Goal: Information Seeking & Learning: Compare options

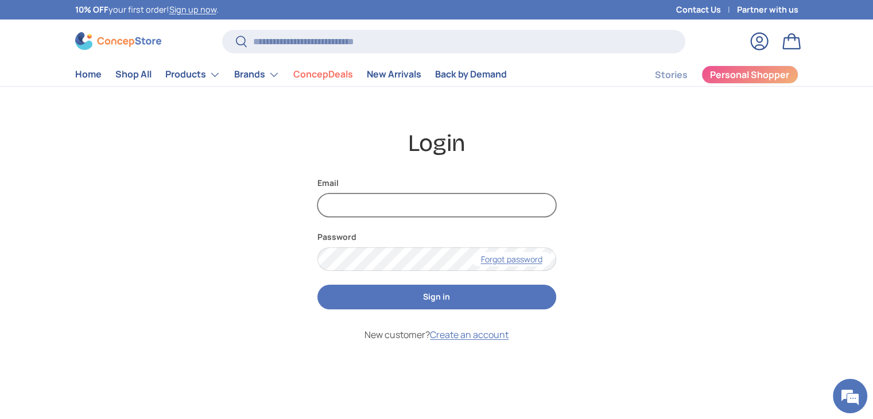
click at [436, 209] on input "Email" at bounding box center [436, 205] width 239 height 24
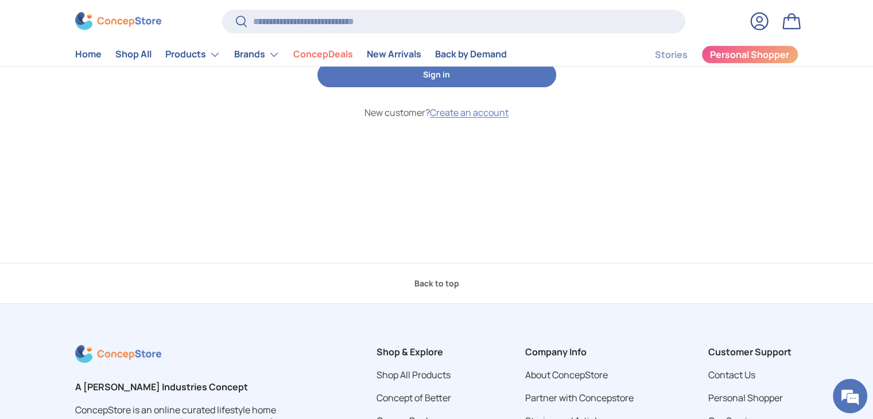
scroll to position [48, 0]
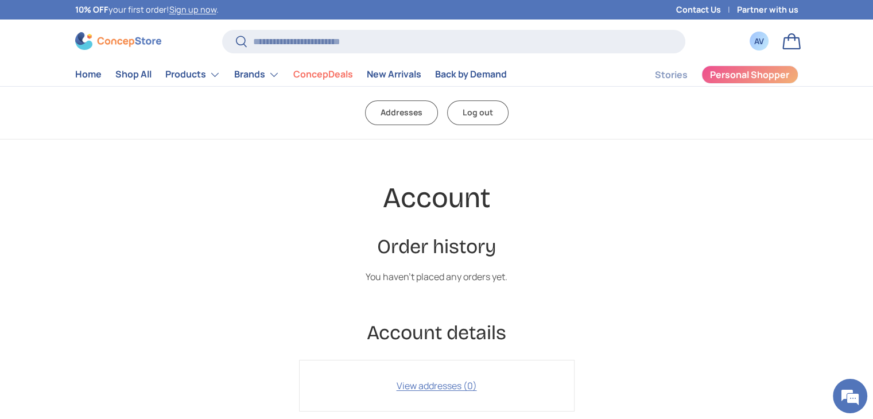
click at [211, 221] on div "Account Order history You haven't placed any orders yet. Account details View a…" at bounding box center [436, 295] width 551 height 231
click at [90, 76] on link "Home" at bounding box center [88, 74] width 26 height 22
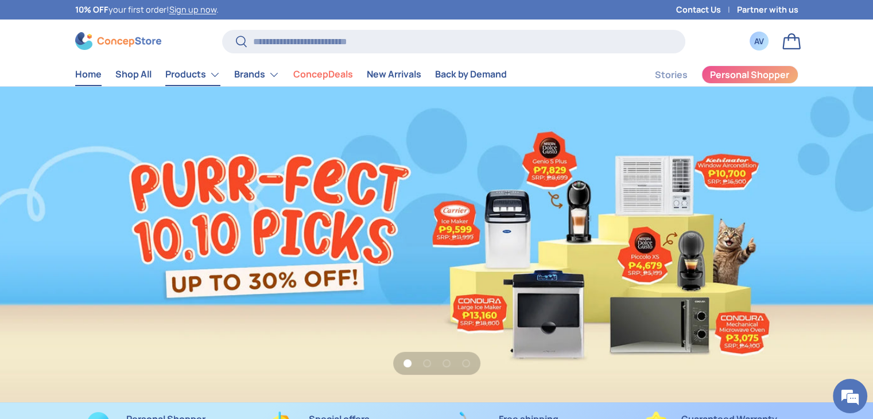
click at [211, 74] on link "Products" at bounding box center [192, 74] width 55 height 23
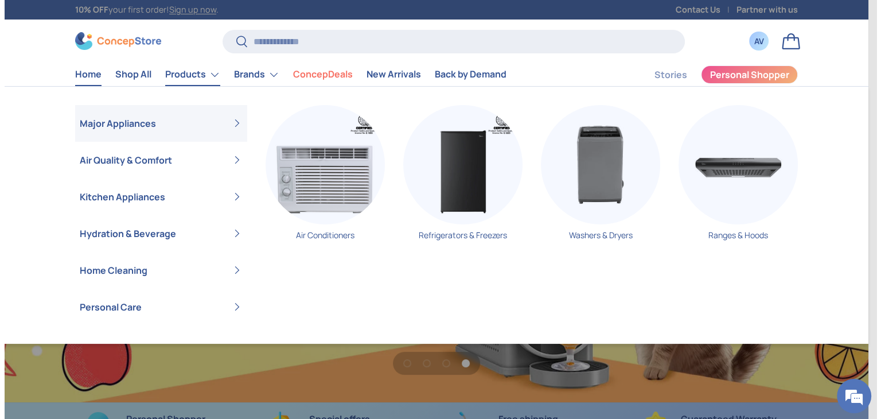
scroll to position [0, 2618]
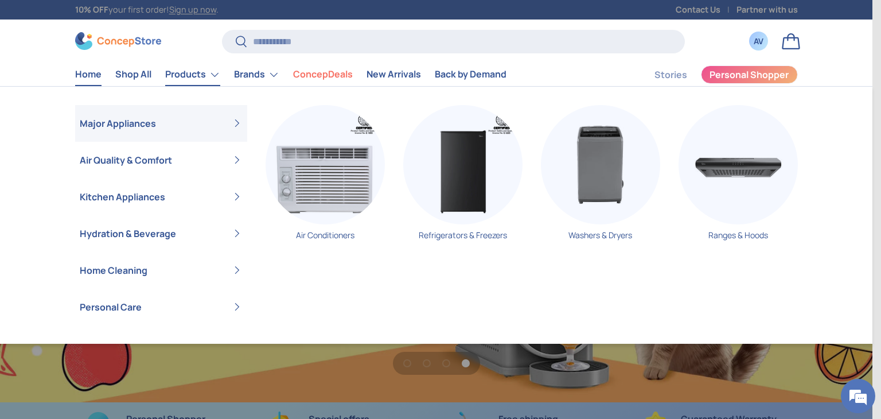
click at [204, 77] on link "Products" at bounding box center [192, 74] width 55 height 23
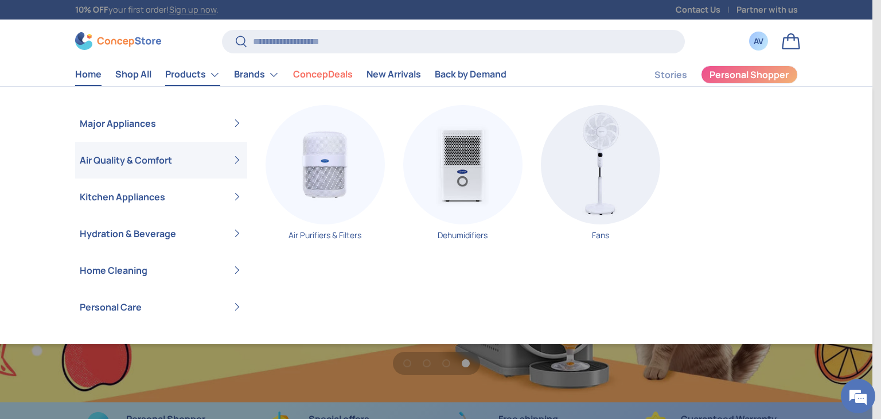
scroll to position [0, 0]
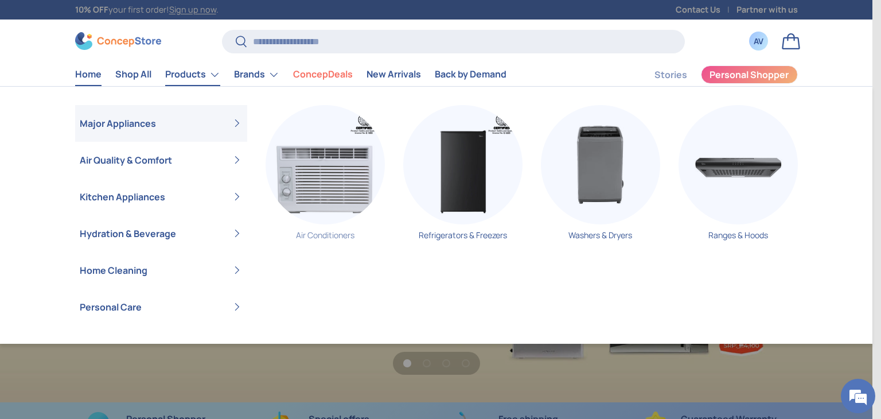
click at [283, 173] on img "Primary" at bounding box center [325, 164] width 119 height 119
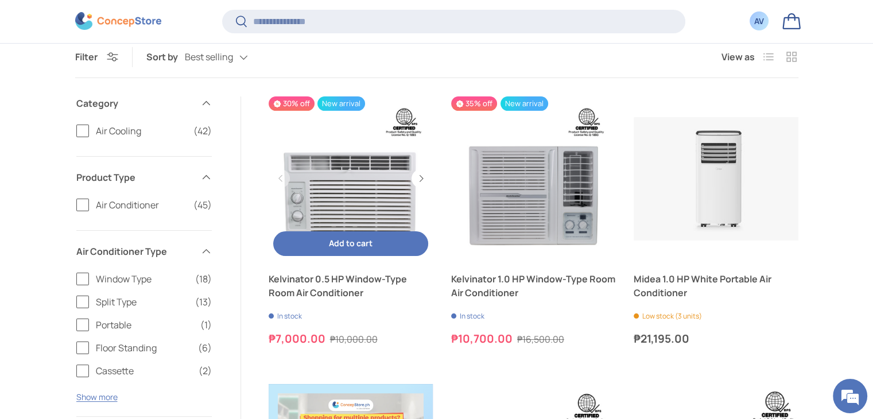
scroll to position [259, 0]
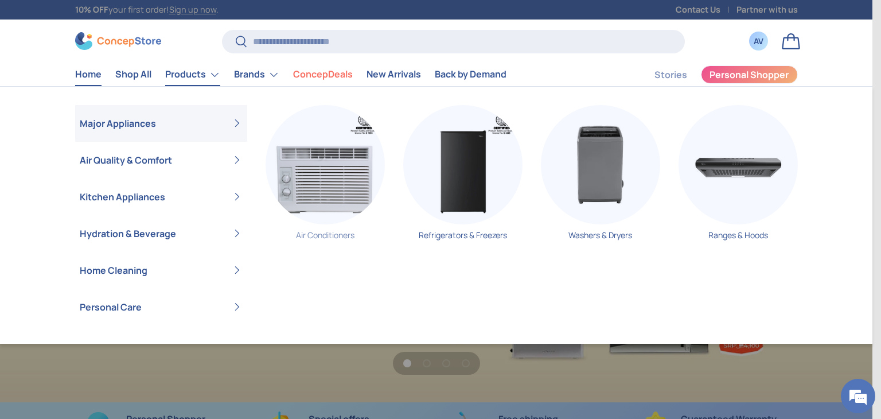
click at [312, 165] on img "Primary" at bounding box center [325, 164] width 119 height 119
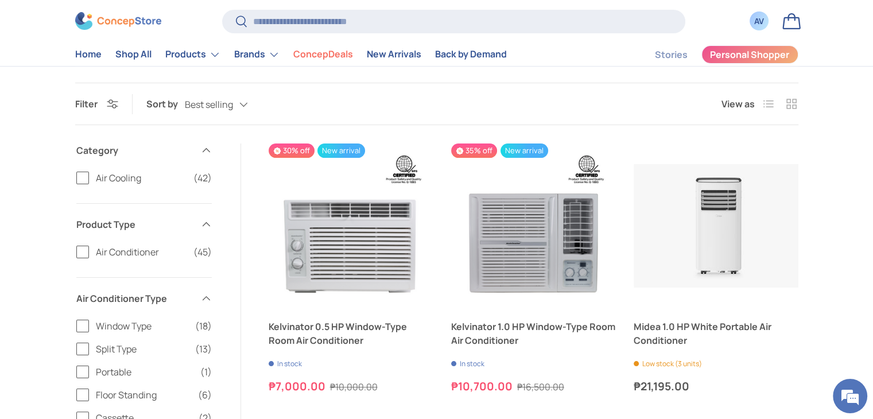
scroll to position [146, 0]
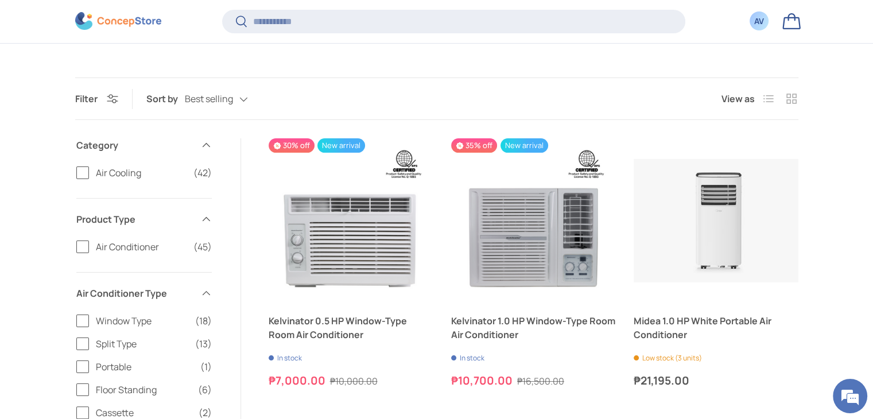
click at [113, 348] on span "Split Type" at bounding box center [142, 344] width 92 height 14
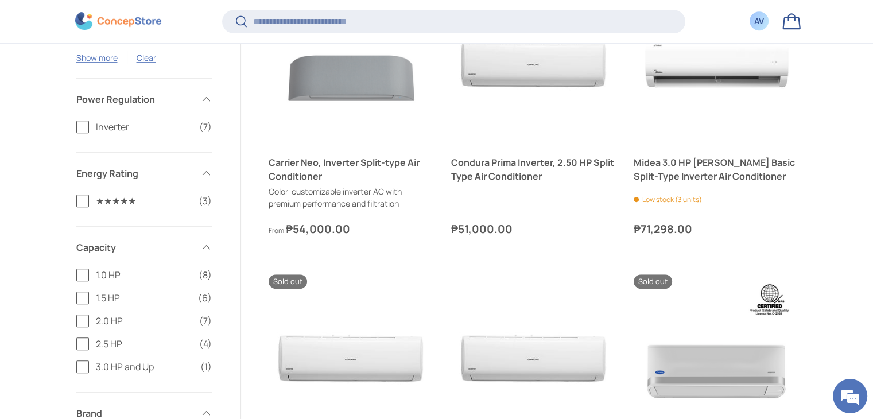
scroll to position [621, 0]
click at [85, 130] on label "Inverter (7)" at bounding box center [143, 128] width 135 height 14
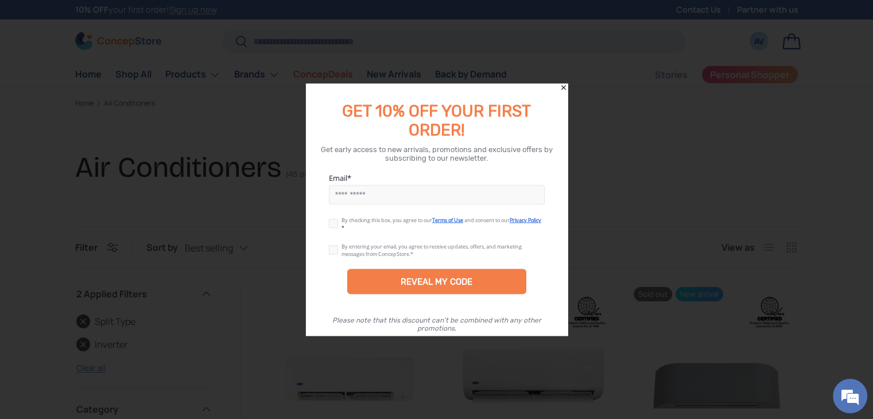
click at [404, 199] on input "Email" at bounding box center [437, 195] width 216 height 20
click at [562, 84] on icon "Close" at bounding box center [563, 88] width 8 height 8
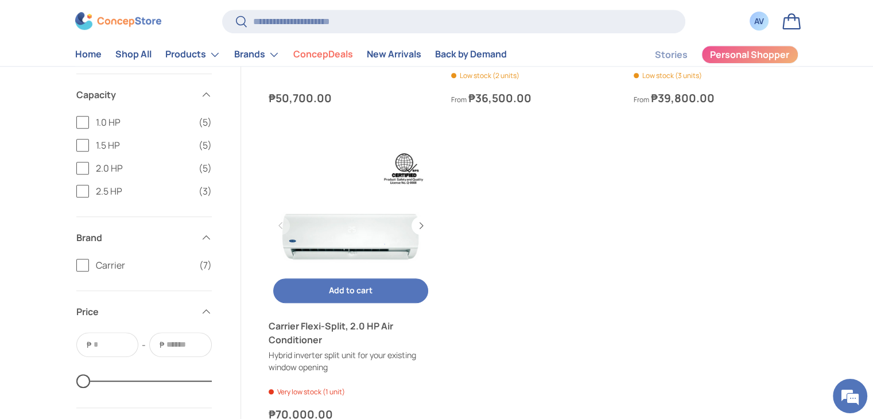
scroll to position [765, 0]
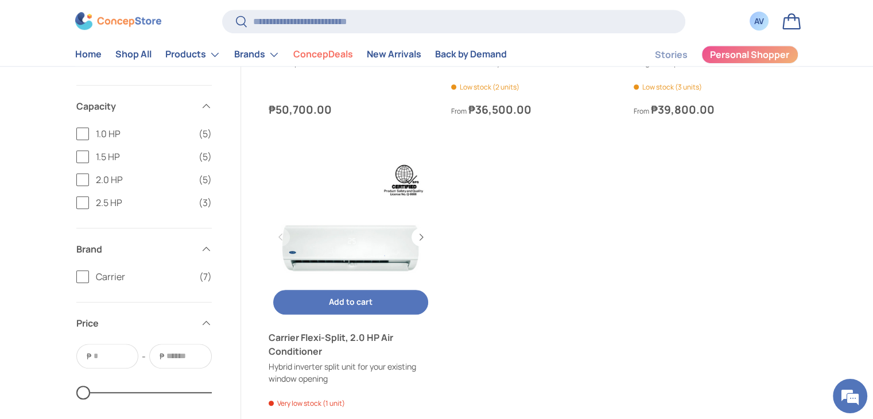
click at [351, 247] on link "Carrier Flexi-Split, 2.0 HP Air Conditioner" at bounding box center [351, 237] width 164 height 164
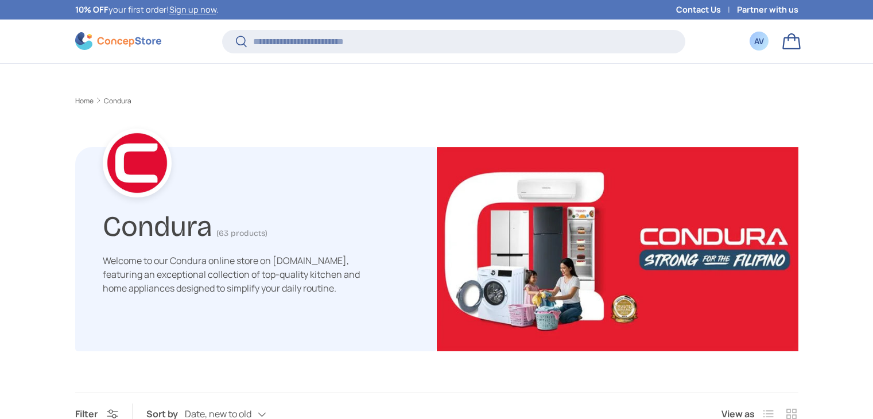
scroll to position [364, 0]
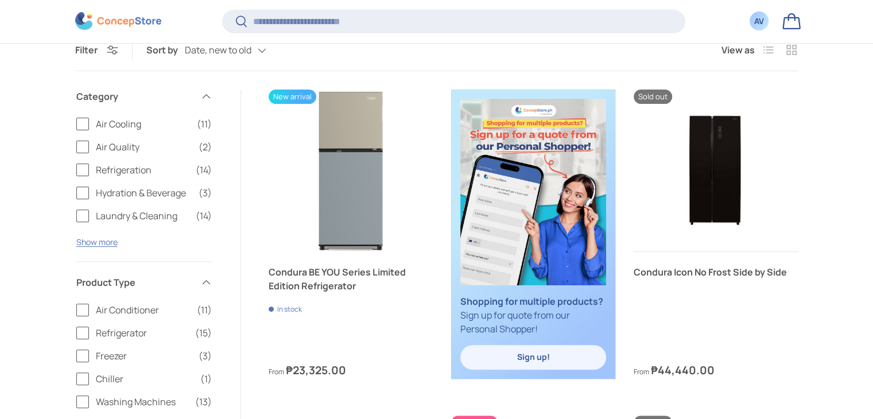
click at [133, 121] on span "Air Cooling" at bounding box center [143, 124] width 94 height 14
click at [84, 308] on label "Air Conditioner (11)" at bounding box center [143, 310] width 135 height 14
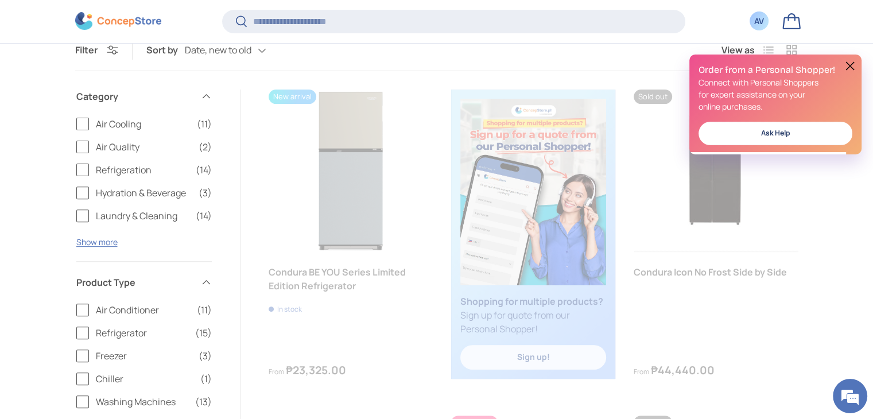
scroll to position [0, 0]
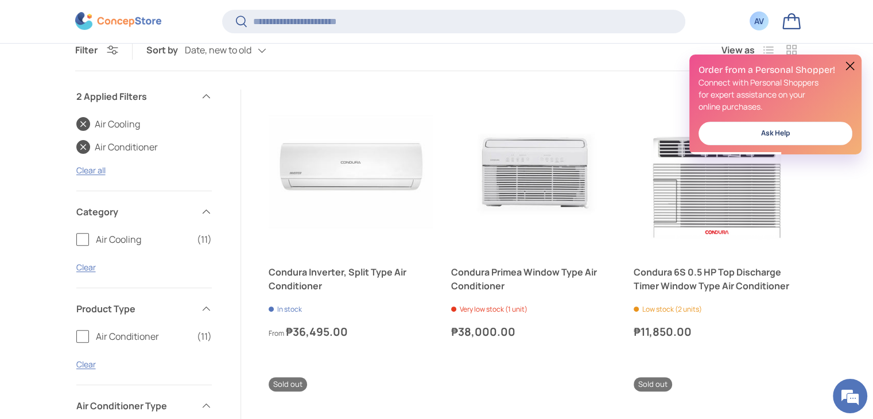
click at [849, 65] on button at bounding box center [850, 66] width 14 height 14
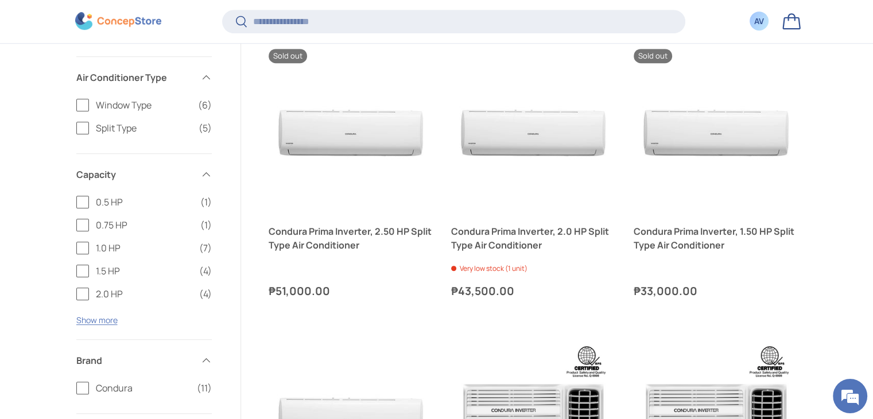
scroll to position [704, 0]
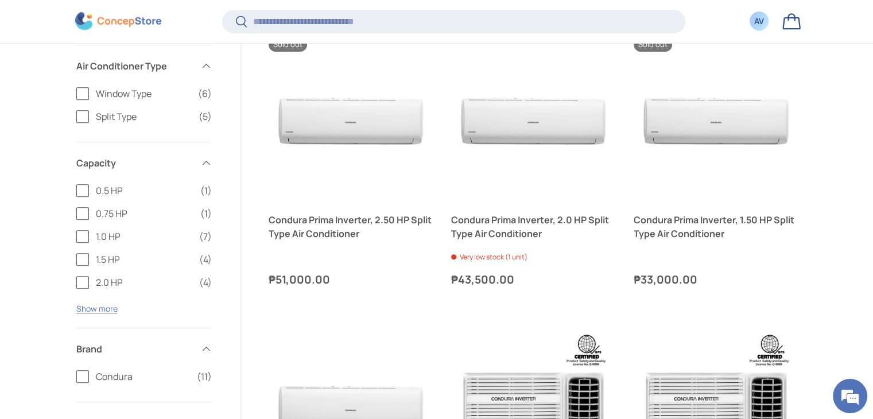
click at [79, 114] on label "Split Type (5)" at bounding box center [143, 117] width 135 height 14
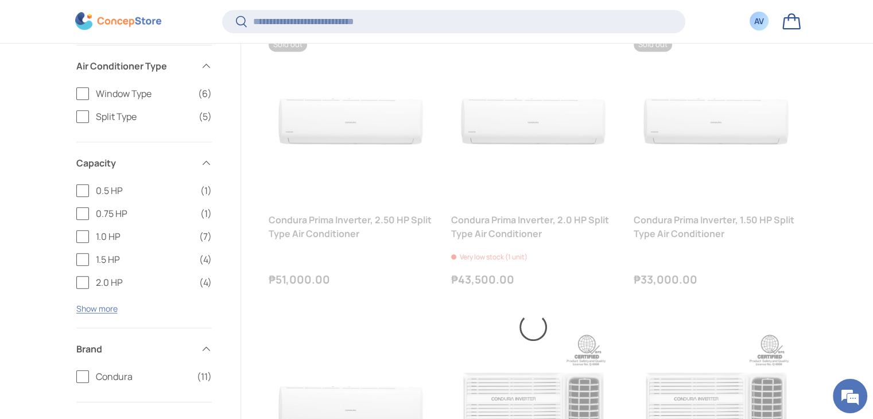
scroll to position [0, 0]
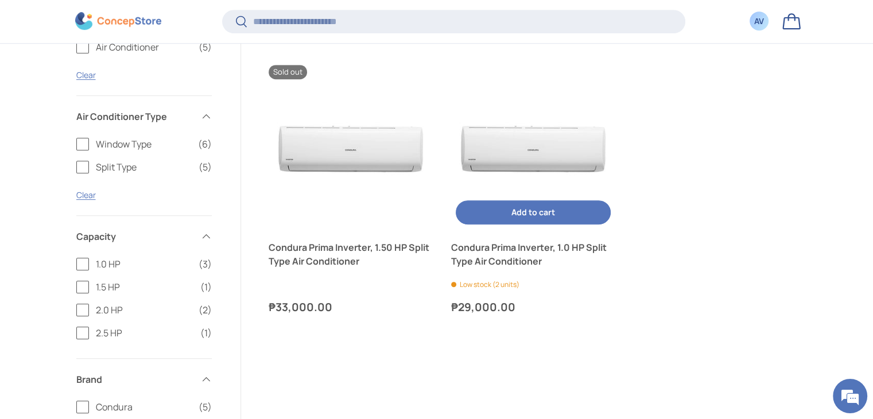
scroll to position [685, 0]
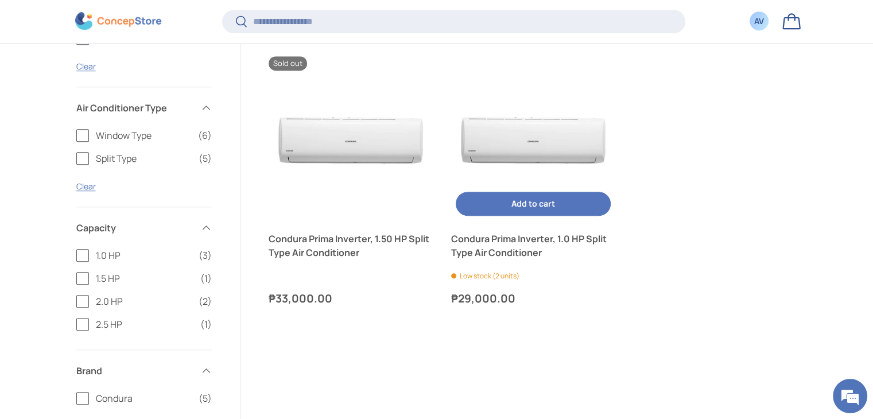
click at [515, 252] on link "Condura Prima Inverter, 1.0 HP Split Type Air Conditioner" at bounding box center [533, 246] width 164 height 28
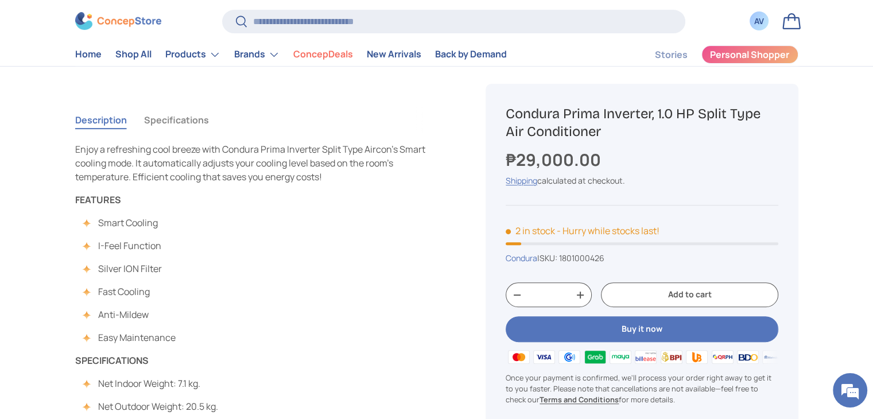
scroll to position [414, 0]
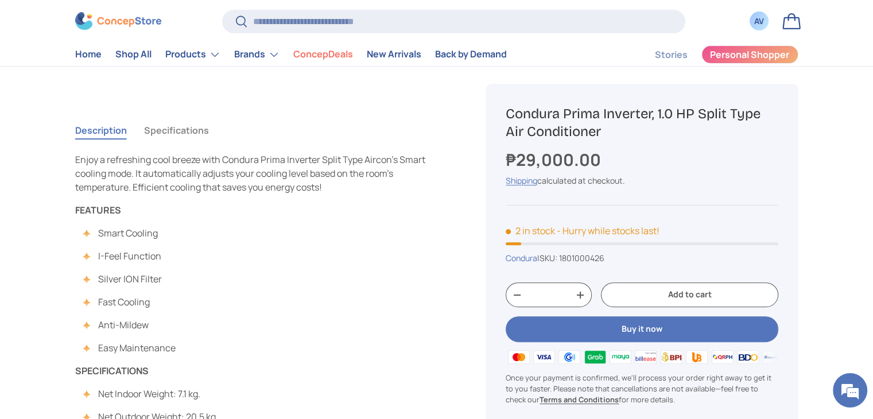
click at [172, 136] on button "Specifications" at bounding box center [176, 130] width 65 height 26
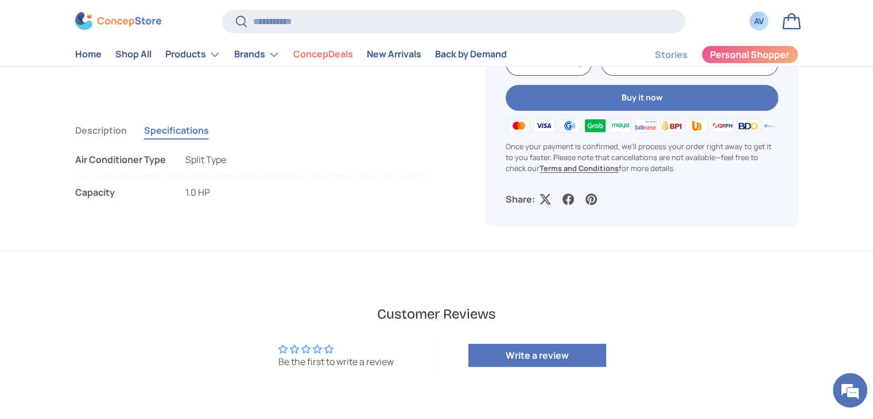
click at [108, 127] on button "Description" at bounding box center [101, 130] width 52 height 26
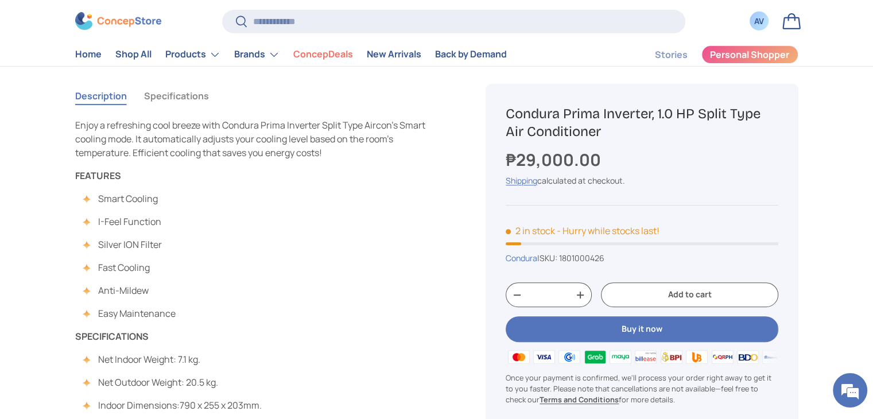
scroll to position [383, 0]
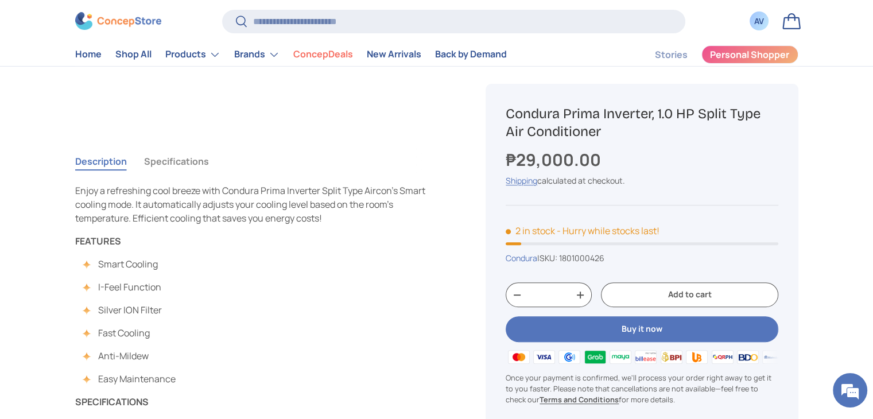
click at [184, 159] on button "Specifications" at bounding box center [176, 161] width 65 height 26
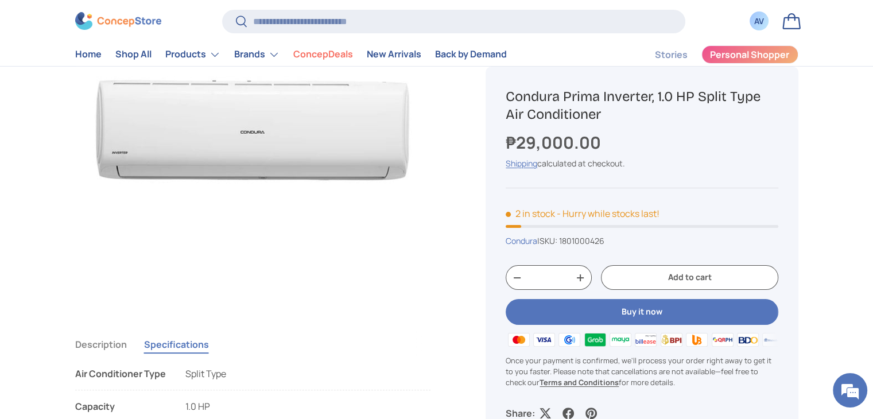
scroll to position [195, 0]
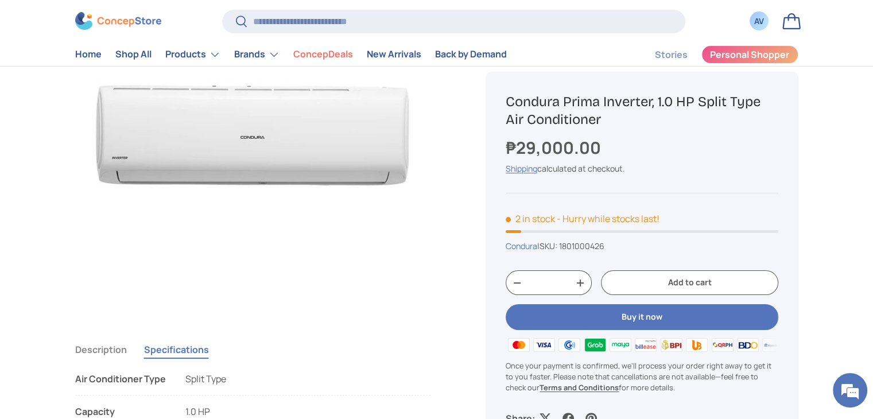
click at [99, 347] on button "Description" at bounding box center [101, 349] width 52 height 26
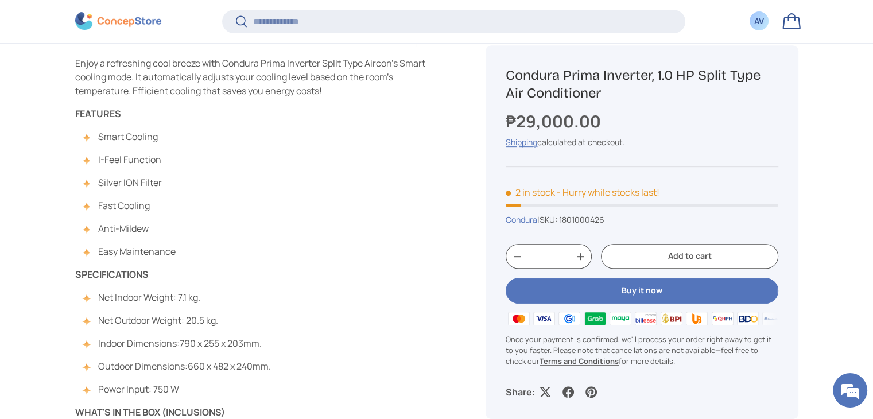
scroll to position [508, 0]
drag, startPoint x: 507, startPoint y: 76, endPoint x: 609, endPoint y: 93, distance: 103.0
click at [609, 93] on h1 "Condura Prima Inverter, 1.0 HP Split Type Air Conditioner" at bounding box center [642, 85] width 272 height 36
copy h1 "Condura Prima Inverter, 1.0 HP Split Type Air Conditioner"
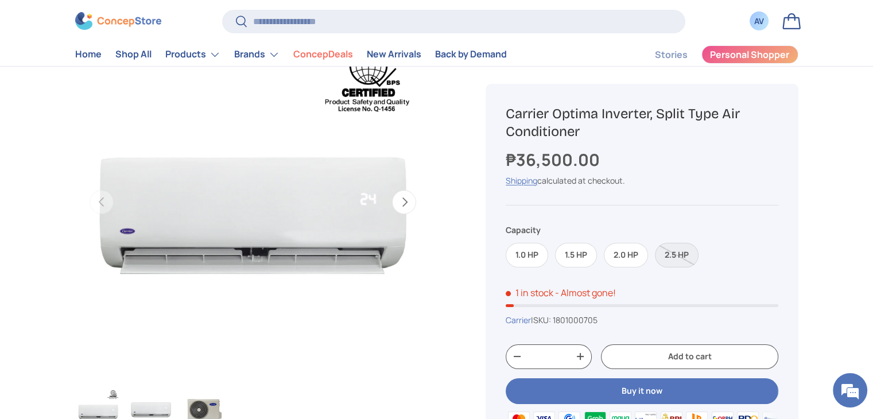
click at [399, 195] on button "Next" at bounding box center [404, 202] width 24 height 24
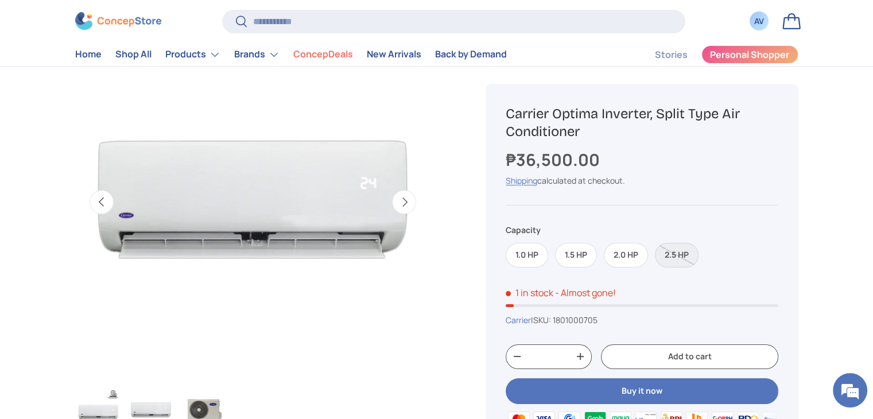
click at [399, 195] on button "Next" at bounding box center [404, 202] width 24 height 24
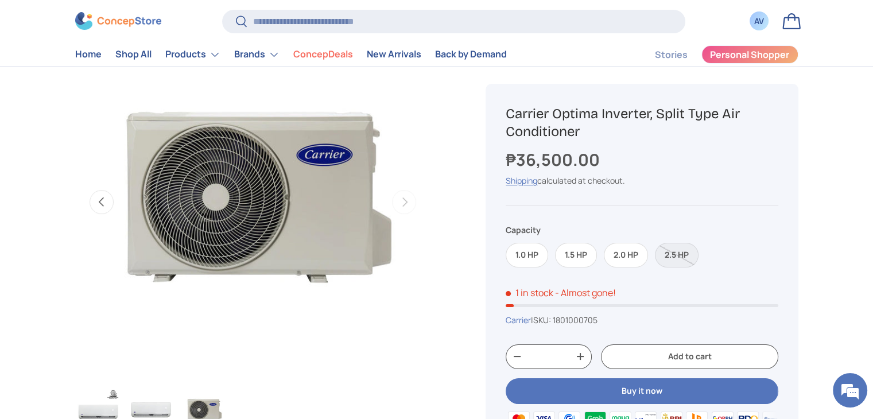
click at [96, 395] on img "Gallery Viewer" at bounding box center [98, 410] width 45 height 46
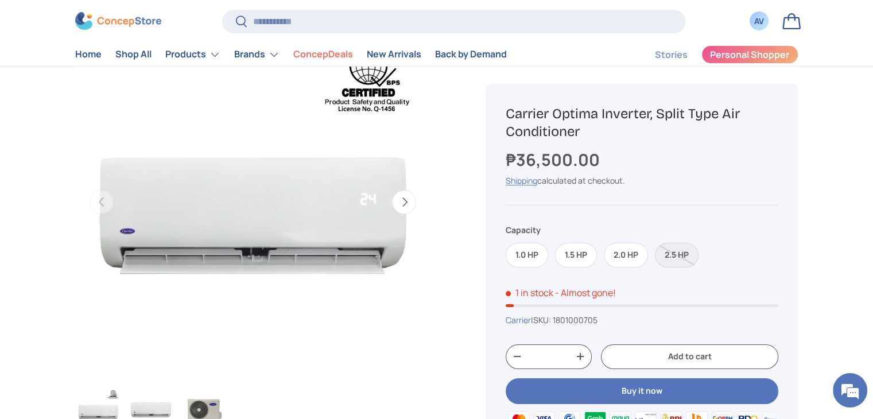
click at [147, 412] on img "Gallery Viewer" at bounding box center [151, 410] width 45 height 46
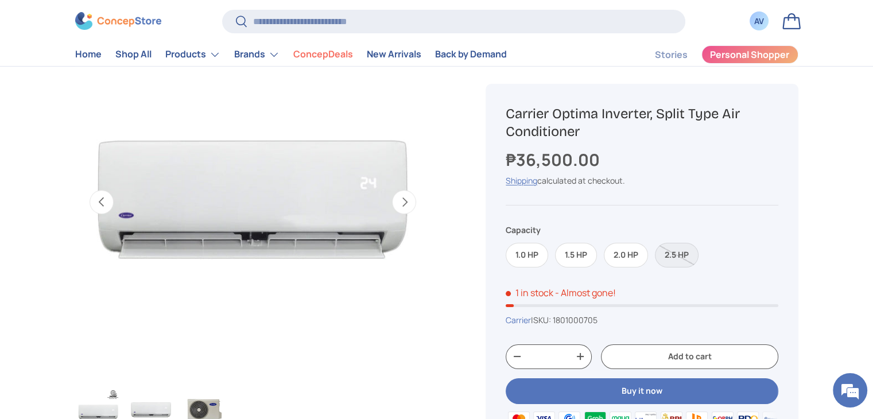
click at [403, 201] on button "Next" at bounding box center [404, 202] width 24 height 24
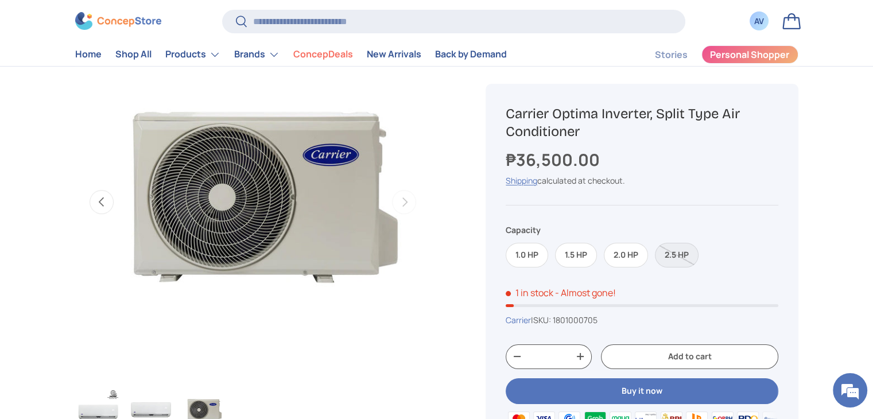
scroll to position [0, 723]
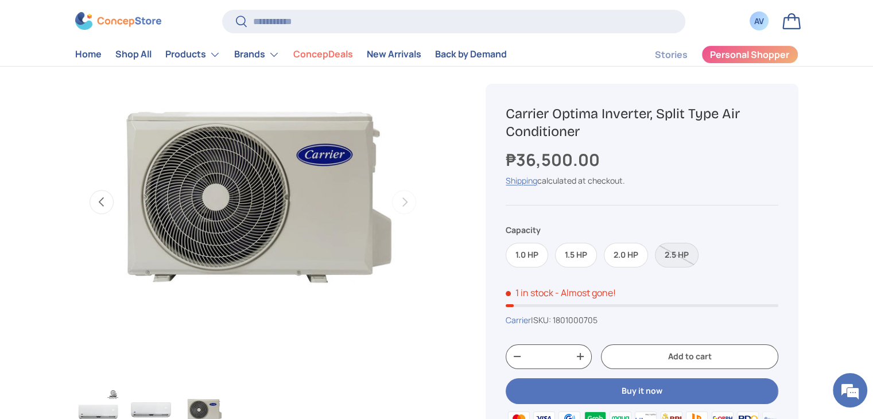
click at [105, 207] on button "Previous" at bounding box center [102, 202] width 24 height 24
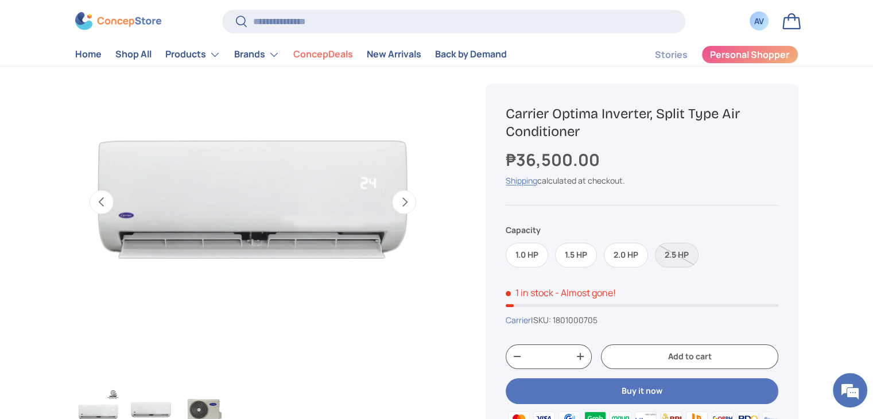
click at [105, 207] on button "Previous" at bounding box center [102, 202] width 24 height 24
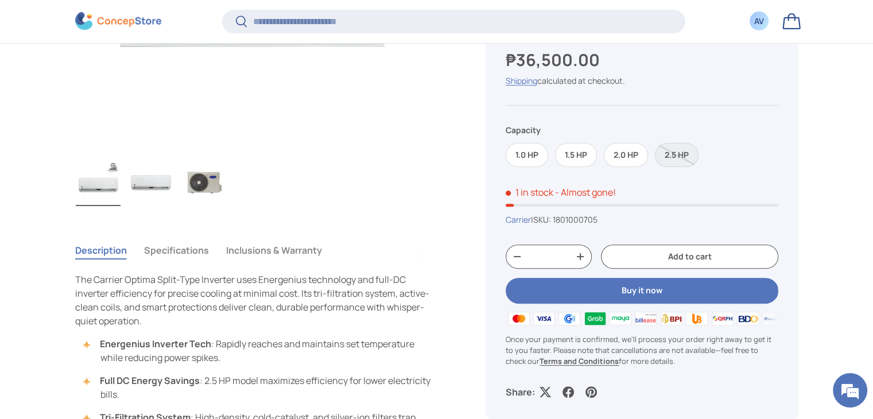
scroll to position [348, 0]
click at [181, 245] on button "Specifications" at bounding box center [176, 249] width 65 height 26
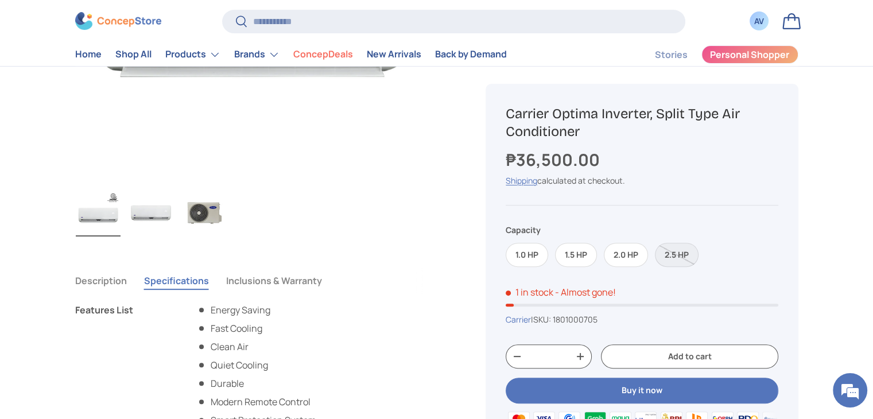
scroll to position [319, 0]
click at [292, 281] on button "Inclusions & Warranty" at bounding box center [274, 282] width 96 height 26
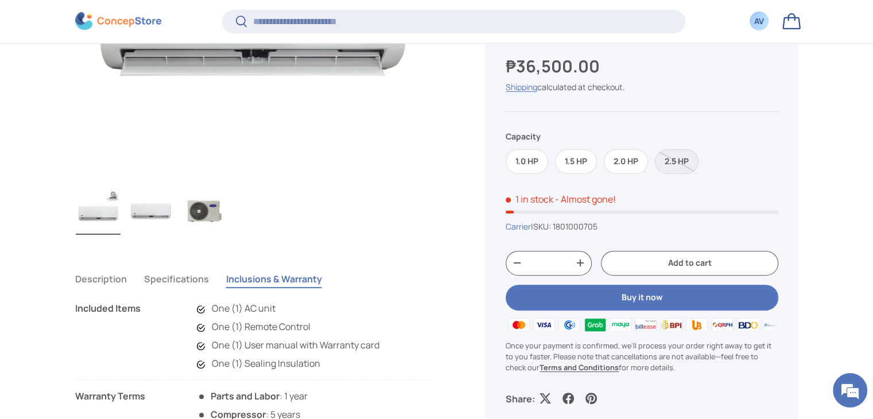
scroll to position [419, 0]
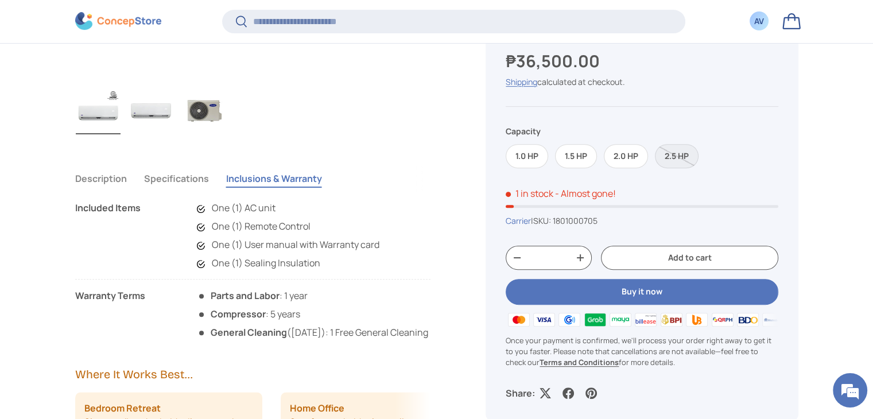
click at [161, 179] on button "Specifications" at bounding box center [176, 178] width 65 height 26
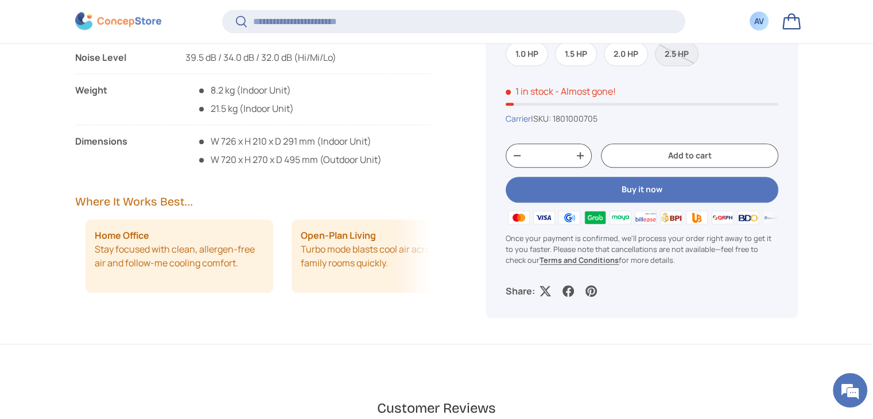
scroll to position [0, 205]
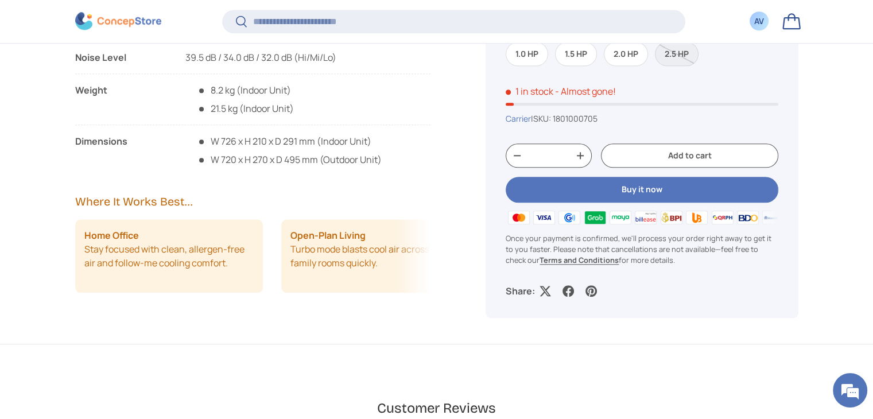
drag, startPoint x: 314, startPoint y: 254, endPoint x: 164, endPoint y: 223, distance: 154.2
click at [164, 223] on li "Home Office Stay focused with clean, allergen-free air and follow-me cooling co…" at bounding box center [169, 255] width 188 height 73
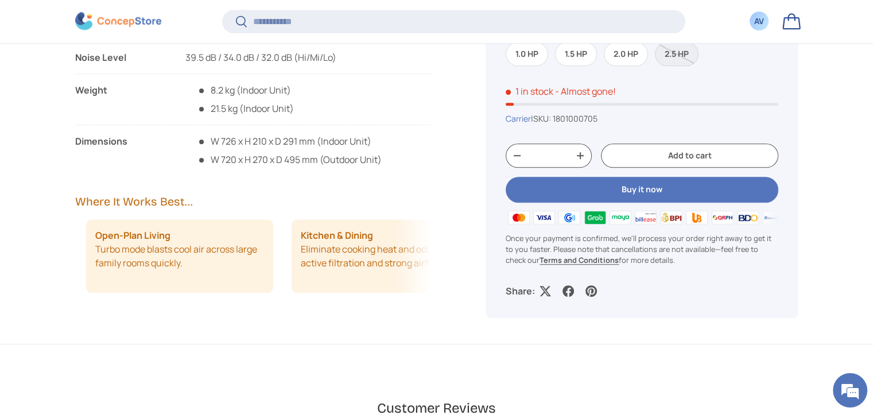
scroll to position [0, 411]
drag, startPoint x: 219, startPoint y: 253, endPoint x: 135, endPoint y: 244, distance: 84.2
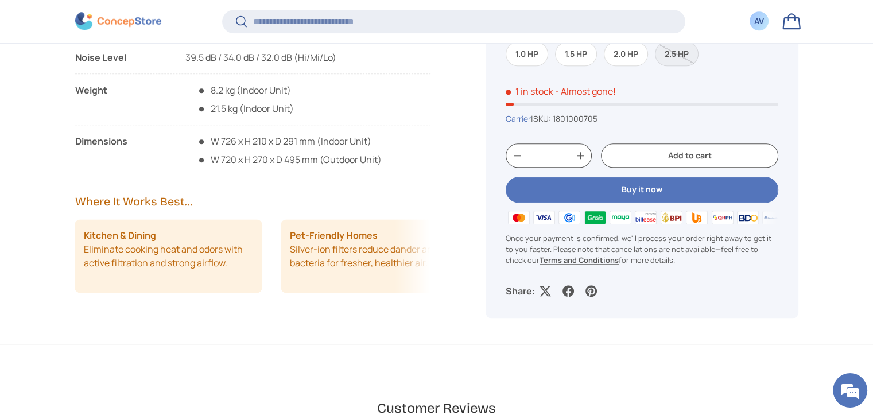
drag, startPoint x: 269, startPoint y: 271, endPoint x: 127, endPoint y: 251, distance: 142.6
click at [127, 251] on div "Bedroom Retreat Sleep undisturbed with silence mode and precise temperature con…" at bounding box center [253, 255] width 356 height 73
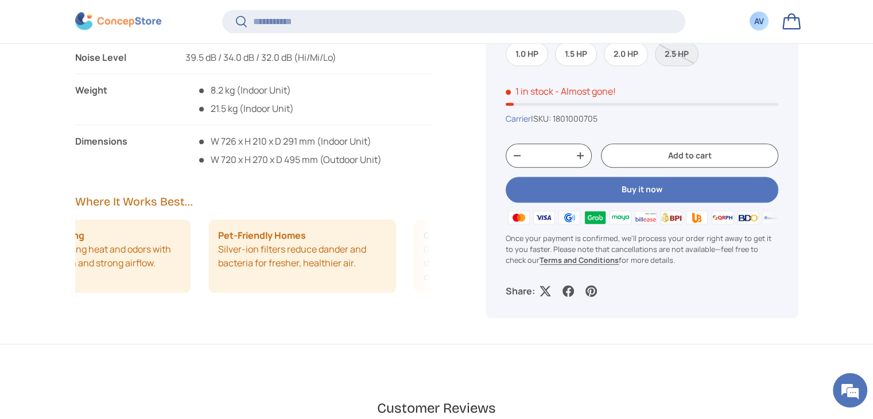
drag, startPoint x: 216, startPoint y: 259, endPoint x: 92, endPoint y: 228, distance: 127.9
click at [92, 228] on li "Kitchen & Dining Eliminate cooking heat and odors with active filtration and st…" at bounding box center [97, 255] width 188 height 73
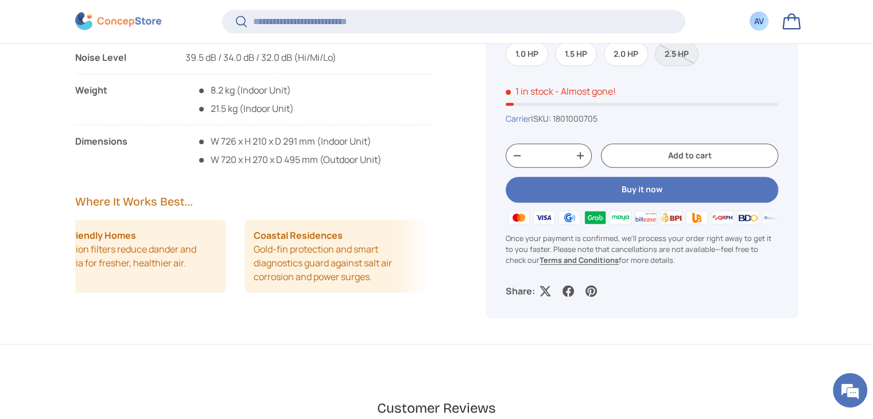
scroll to position [0, 860]
drag, startPoint x: 126, startPoint y: 255, endPoint x: 3, endPoint y: 239, distance: 123.8
click at [3, 239] on main "Home Air Conditioners Carrier Optima Inverter, Split Type Air Conditioner Image…" at bounding box center [436, 33] width 873 height 2112
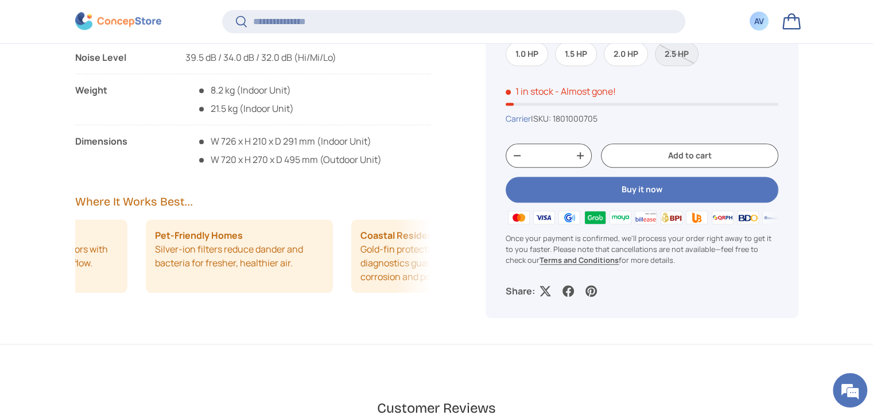
drag, startPoint x: 101, startPoint y: 248, endPoint x: 526, endPoint y: 267, distance: 425.7
click at [526, 267] on main "Home Air Conditioners Carrier Optima Inverter, Split Type Air Conditioner Image…" at bounding box center [436, 33] width 873 height 2112
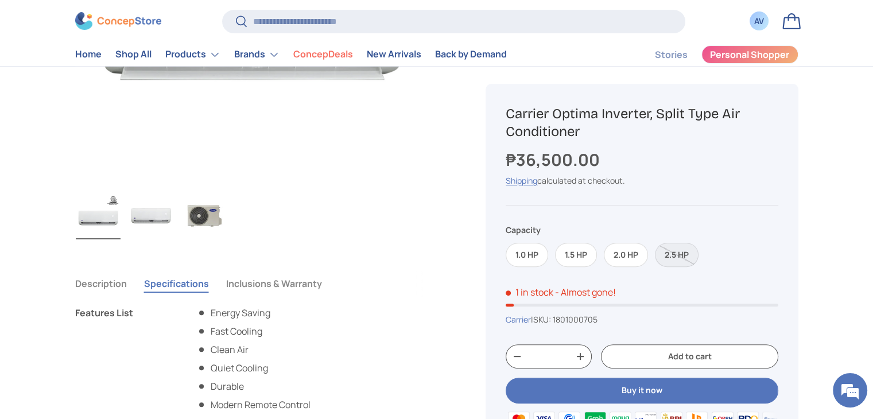
scroll to position [314, 0]
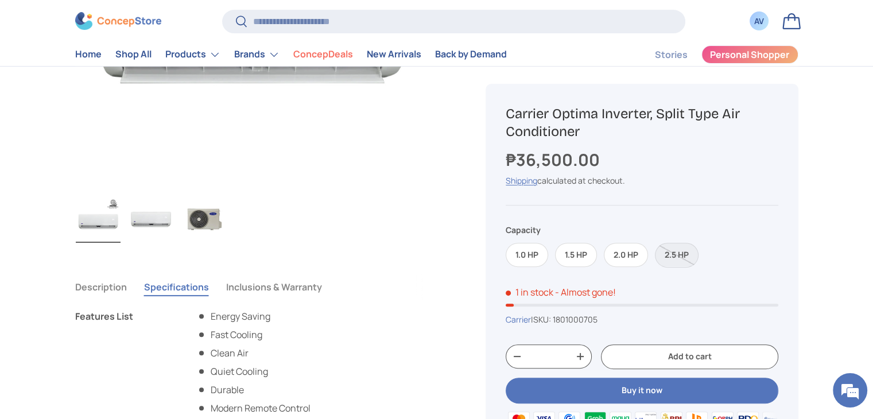
click at [118, 293] on button "Description" at bounding box center [101, 287] width 52 height 26
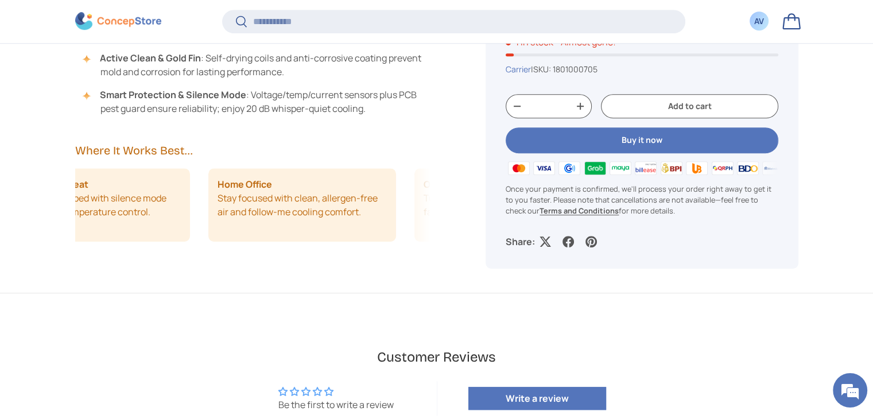
scroll to position [0, 14]
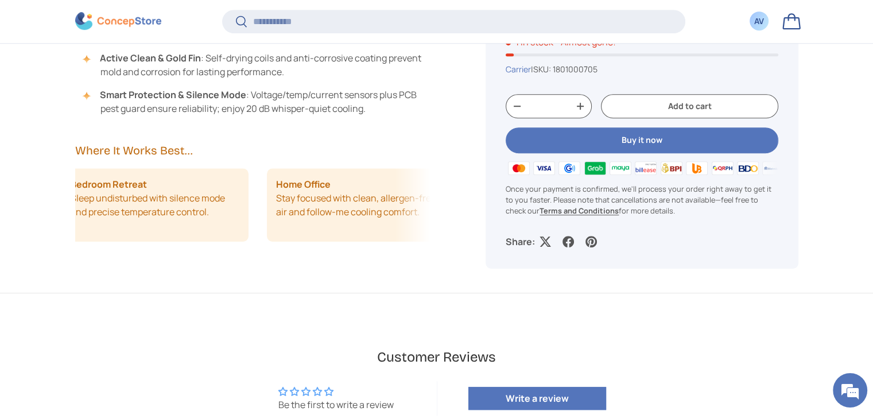
drag, startPoint x: 131, startPoint y: 213, endPoint x: 249, endPoint y: 231, distance: 119.5
click at [249, 231] on ul "Bedroom Retreat Sleep undisturbed with silence mode and precise temperature con…" at bounding box center [239, 204] width 356 height 73
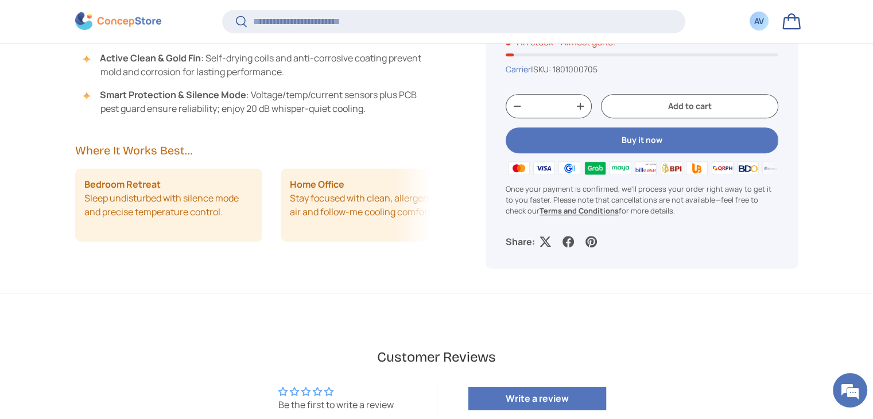
drag, startPoint x: 147, startPoint y: 224, endPoint x: 343, endPoint y: 235, distance: 196.6
click at [343, 235] on ul "Bedroom Retreat Sleep undisturbed with silence mode and precise temperature con…" at bounding box center [253, 204] width 356 height 73
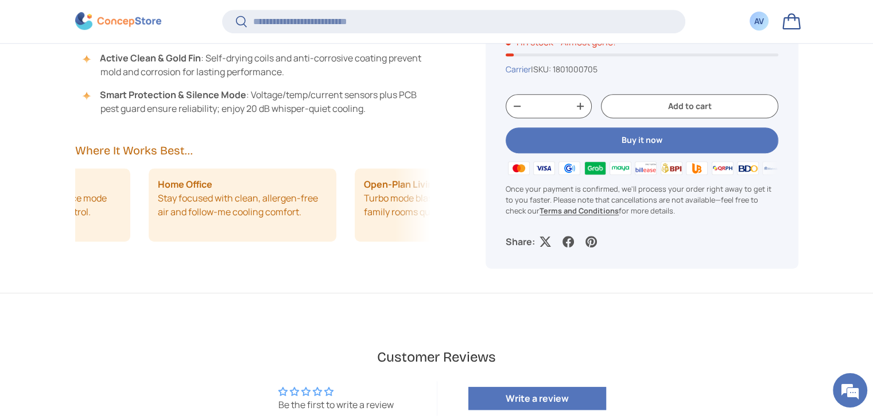
scroll to position [0, 205]
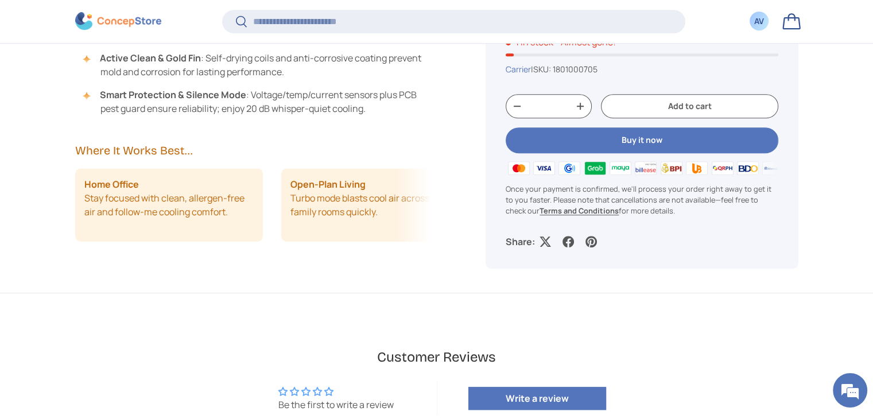
drag, startPoint x: 337, startPoint y: 195, endPoint x: 258, endPoint y: 193, distance: 79.8
click at [258, 193] on li "Home Office Stay focused with clean, allergen-free air and follow-me cooling co…" at bounding box center [169, 204] width 188 height 73
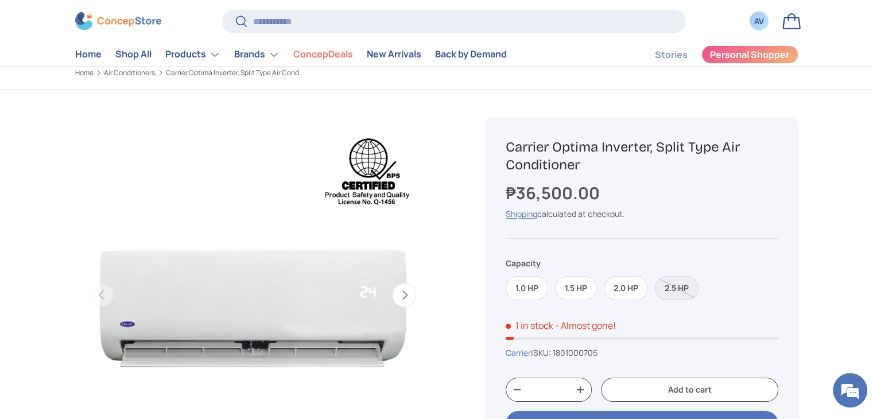
scroll to position [30, 0]
drag, startPoint x: 507, startPoint y: 147, endPoint x: 607, endPoint y: 168, distance: 102.4
click at [607, 168] on h1 "Carrier Optima Inverter, Split Type Air Conditioner" at bounding box center [642, 157] width 272 height 36
copy h1 "Carrier Optima Inverter, Split Type Air Conditioner"
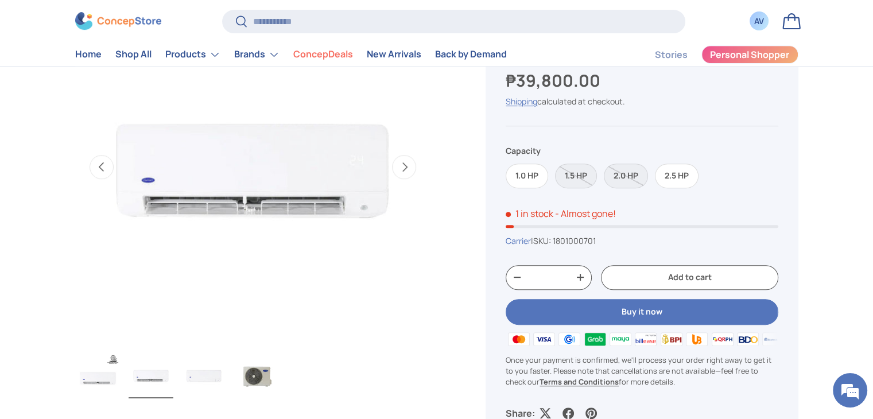
click at [407, 165] on button "Next" at bounding box center [404, 167] width 24 height 24
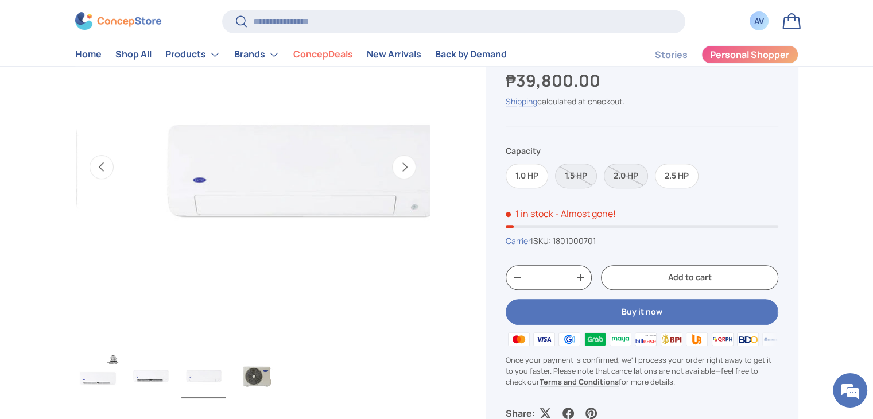
scroll to position [0, 723]
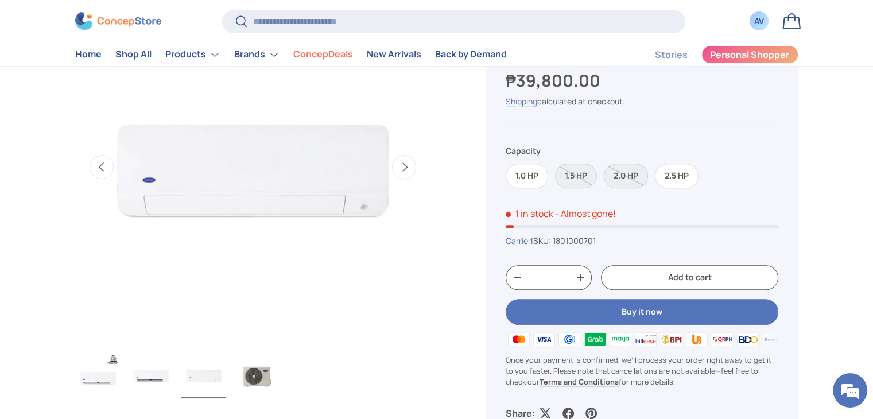
click at [407, 165] on button "Next" at bounding box center [404, 167] width 24 height 24
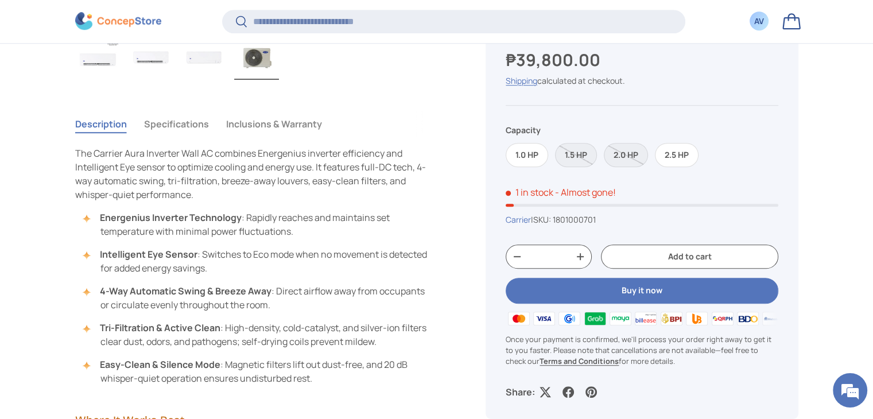
scroll to position [817, 0]
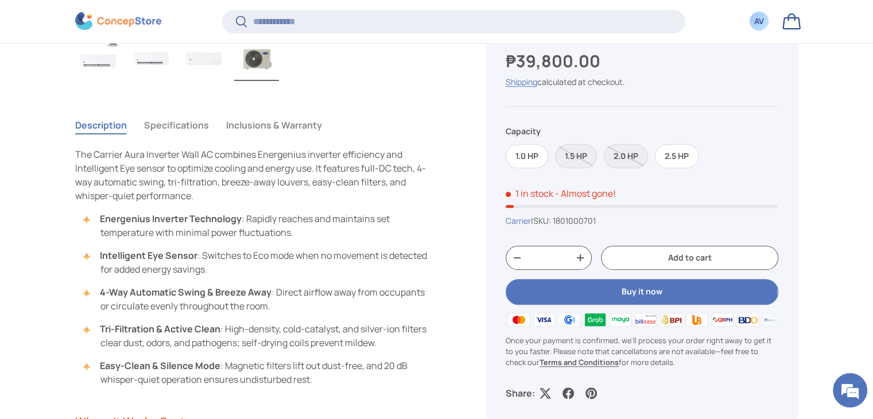
click at [610, 297] on button "Buy it now" at bounding box center [642, 292] width 272 height 26
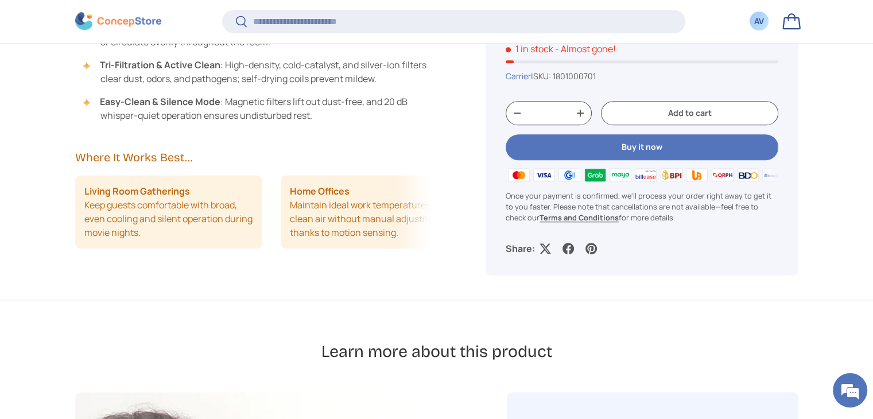
scroll to position [1082, 0]
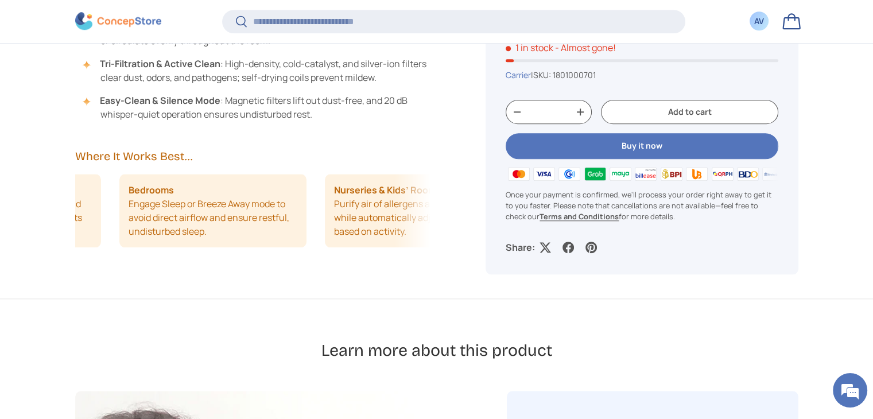
drag, startPoint x: 386, startPoint y: 227, endPoint x: 192, endPoint y: 223, distance: 193.4
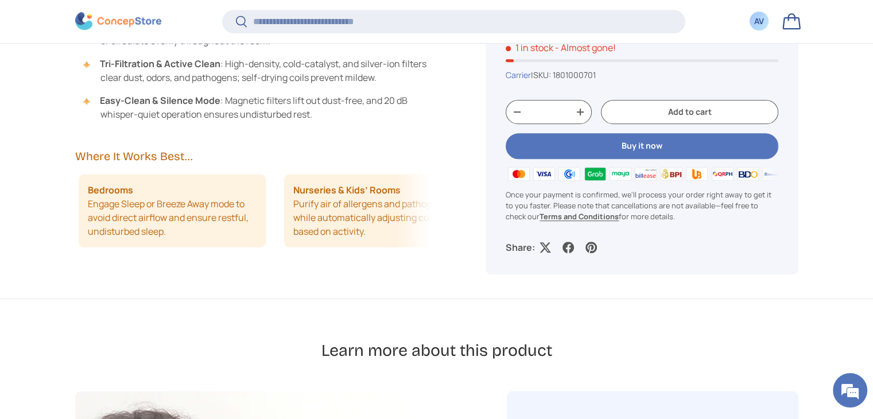
scroll to position [0, 411]
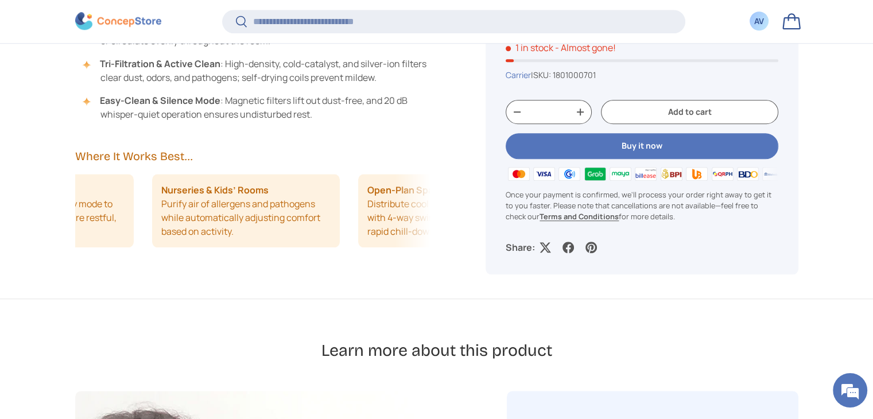
drag, startPoint x: 337, startPoint y: 223, endPoint x: 90, endPoint y: 227, distance: 247.9
click at [90, 227] on div "Living Room Gatherings Keep guests comfortable with broad, even cooling and sil…" at bounding box center [253, 210] width 356 height 73
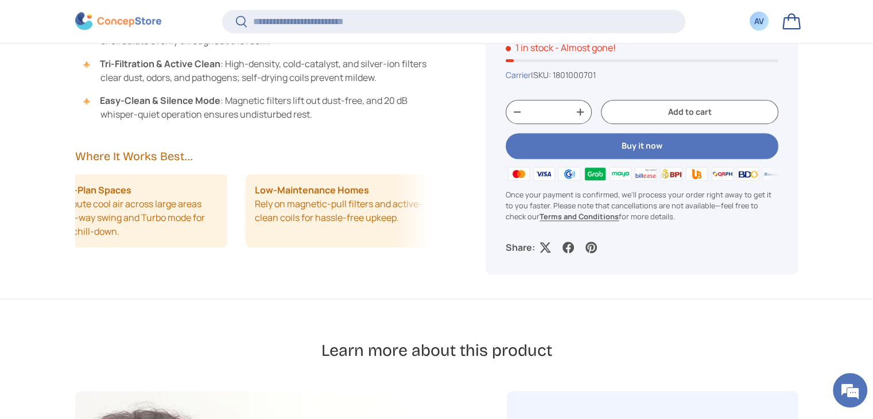
scroll to position [0, 860]
drag, startPoint x: 270, startPoint y: 234, endPoint x: 31, endPoint y: 228, distance: 239.4
drag, startPoint x: 256, startPoint y: 226, endPoint x: 39, endPoint y: 227, distance: 216.9
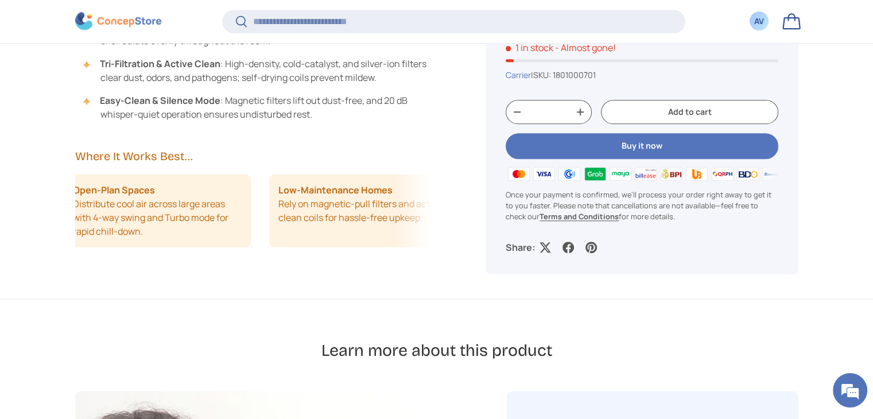
drag, startPoint x: 103, startPoint y: 221, endPoint x: 629, endPoint y: 242, distance: 526.0
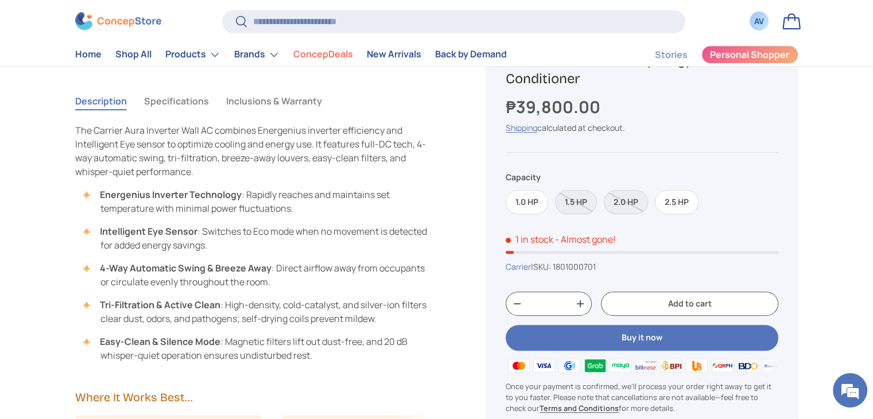
scroll to position [846, 0]
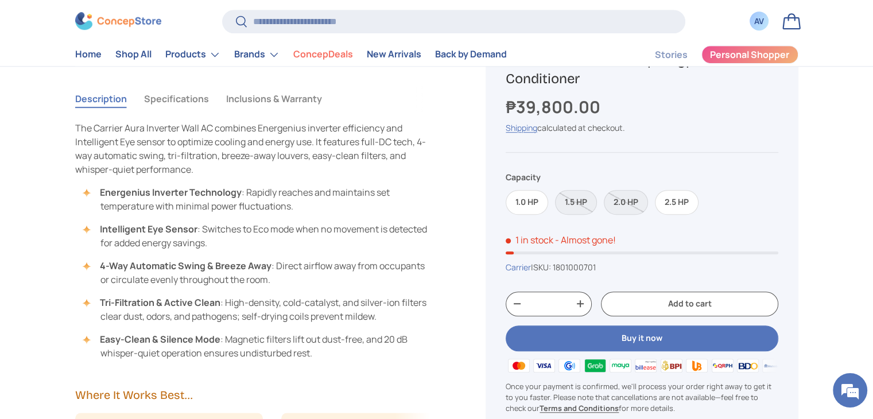
click at [197, 100] on button "Specifications" at bounding box center [176, 99] width 65 height 26
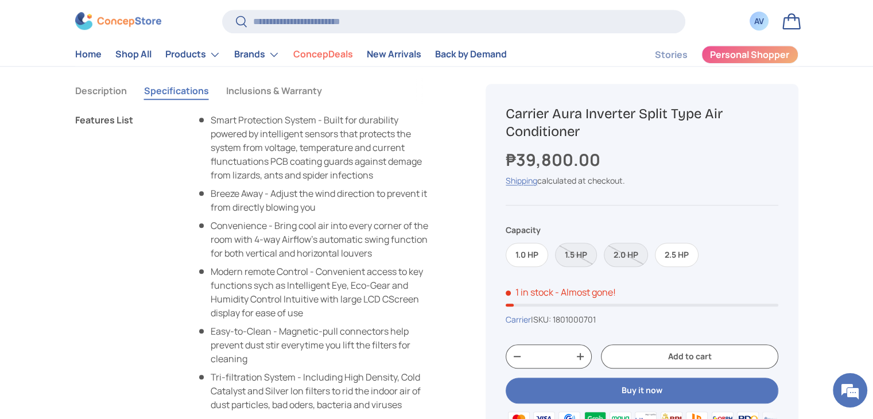
scroll to position [815, 0]
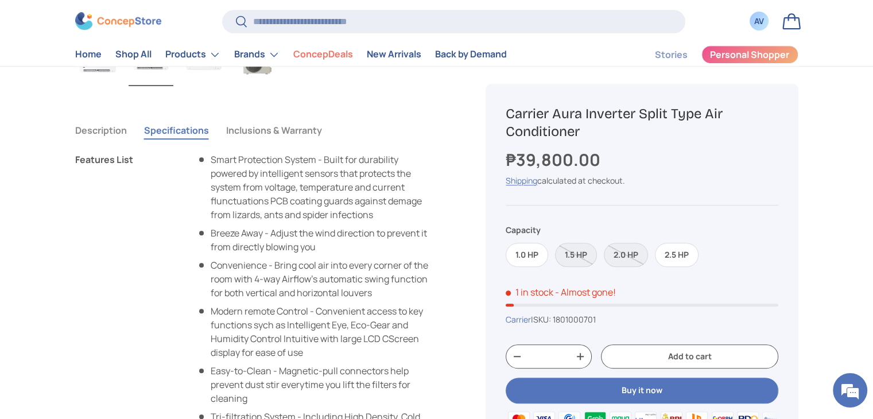
click at [280, 134] on button "Inclusions & Warranty" at bounding box center [274, 130] width 96 height 26
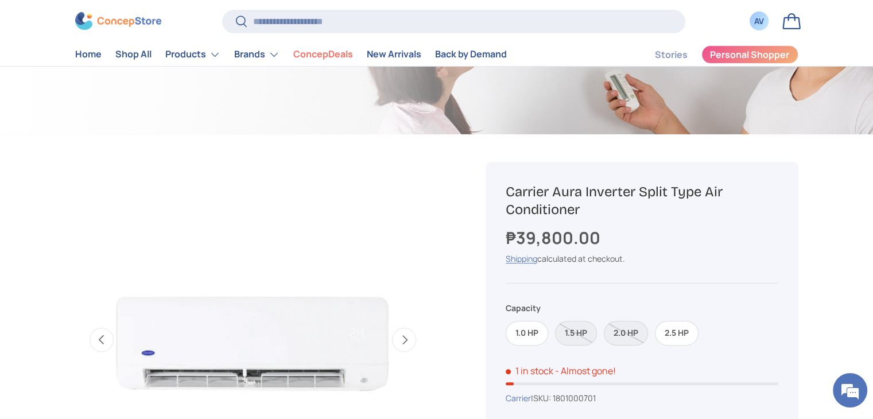
scroll to position [293, 0]
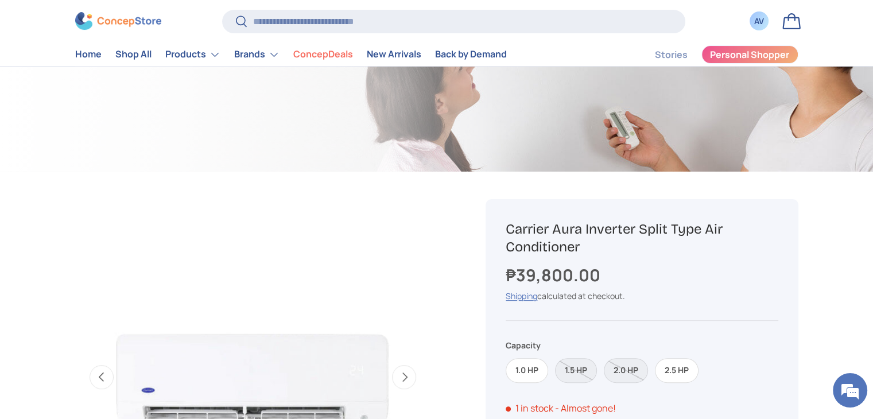
click at [540, 233] on h1 "Carrier Aura Inverter Split Type Air Conditioner" at bounding box center [642, 238] width 272 height 36
copy div "Carrier Aura Inverter Split Type Air Conditioner"
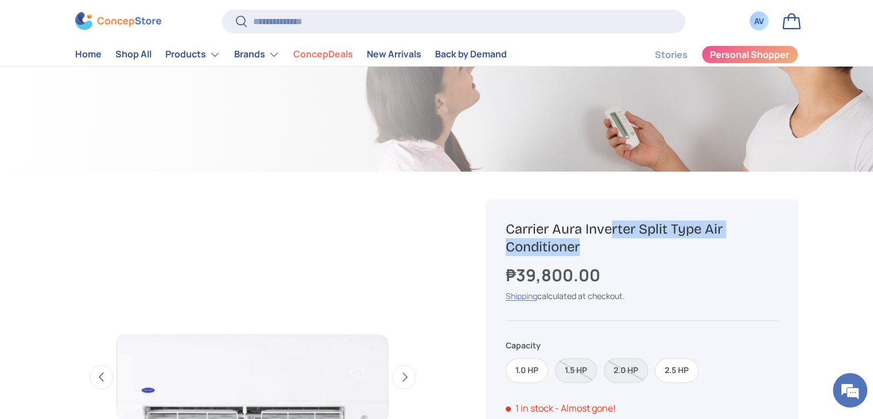
click at [572, 251] on h1 "Carrier Aura Inverter Split Type Air Conditioner" at bounding box center [642, 238] width 272 height 36
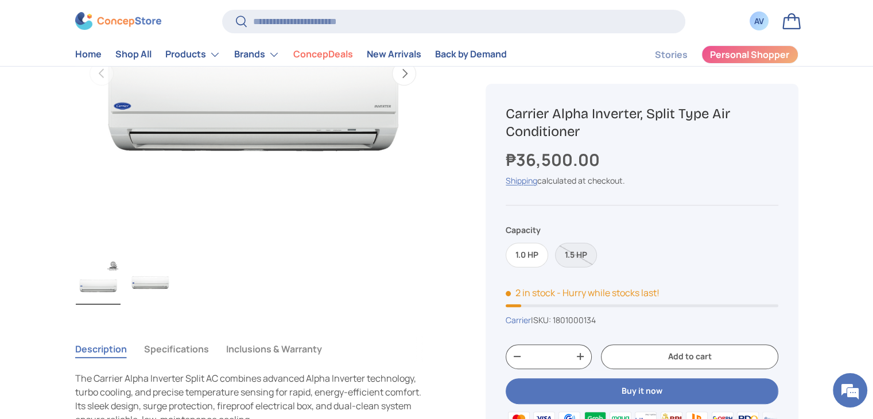
scroll to position [249, 0]
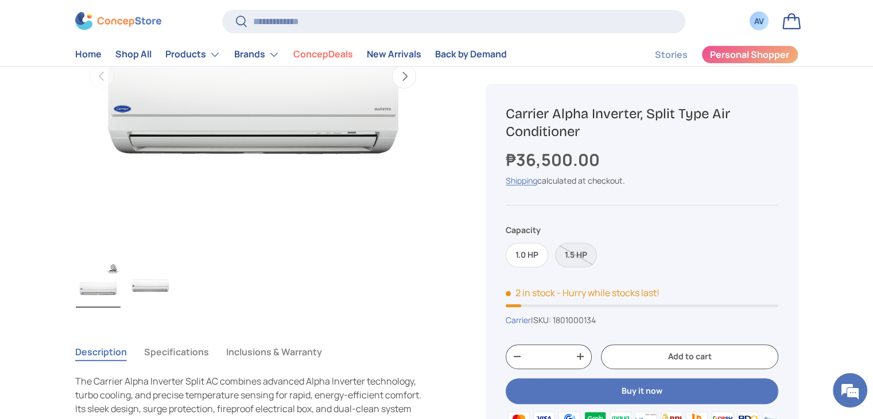
click at [153, 277] on img "Gallery Viewer" at bounding box center [151, 285] width 45 height 46
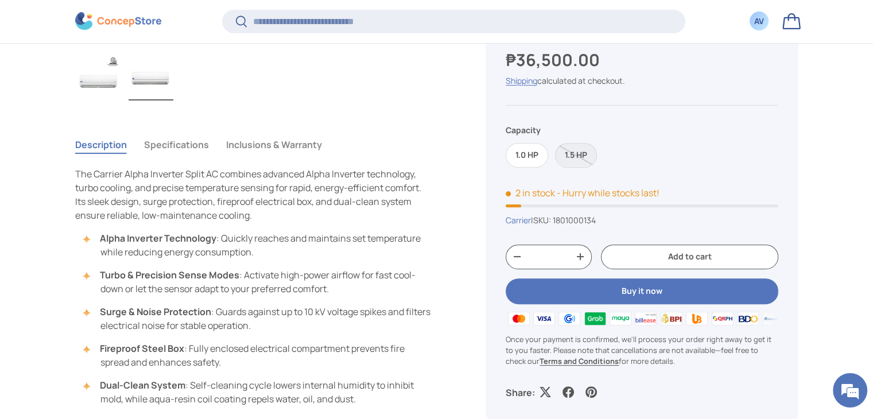
scroll to position [454, 0]
click at [169, 147] on button "Specifications" at bounding box center [176, 144] width 65 height 26
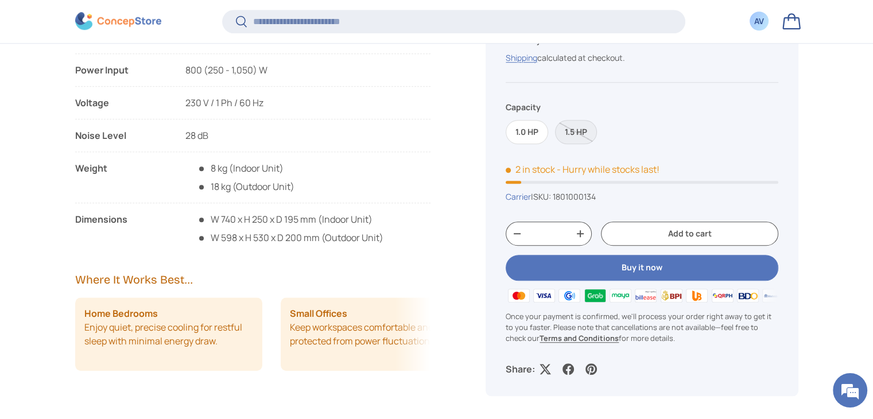
scroll to position [982, 0]
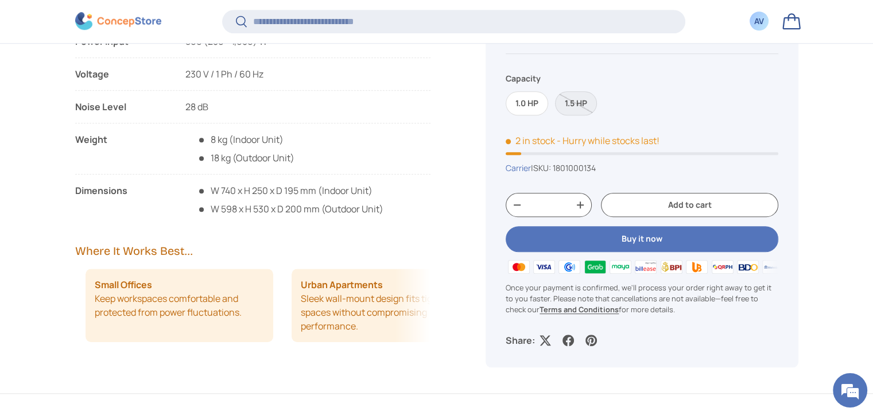
drag, startPoint x: 228, startPoint y: 303, endPoint x: 64, endPoint y: 274, distance: 166.1
click at [64, 274] on main "Home Air Conditioners Carrier Alpha Inverter, Split Type Air Conditioner Image …" at bounding box center [436, 128] width 873 height 2029
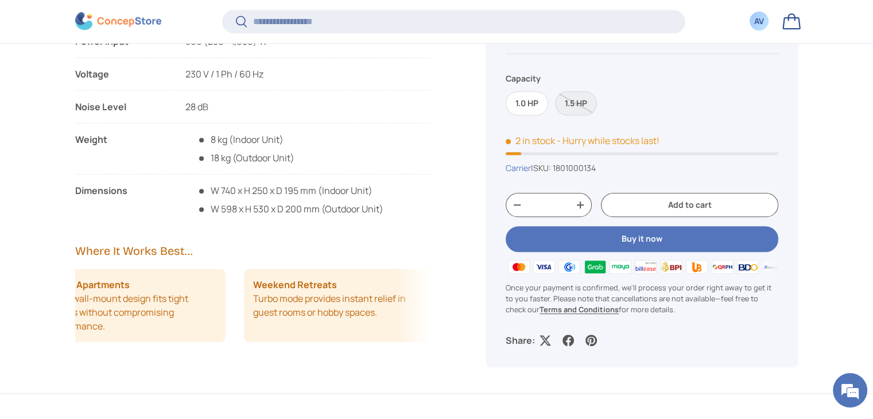
drag, startPoint x: 222, startPoint y: 316, endPoint x: 96, endPoint y: 295, distance: 127.9
drag, startPoint x: 225, startPoint y: 319, endPoint x: 95, endPoint y: 302, distance: 130.8
click at [95, 302] on div "Home Bedrooms Enjoy quiet, precise cooling for restful sleep with minimal energ…" at bounding box center [253, 305] width 356 height 73
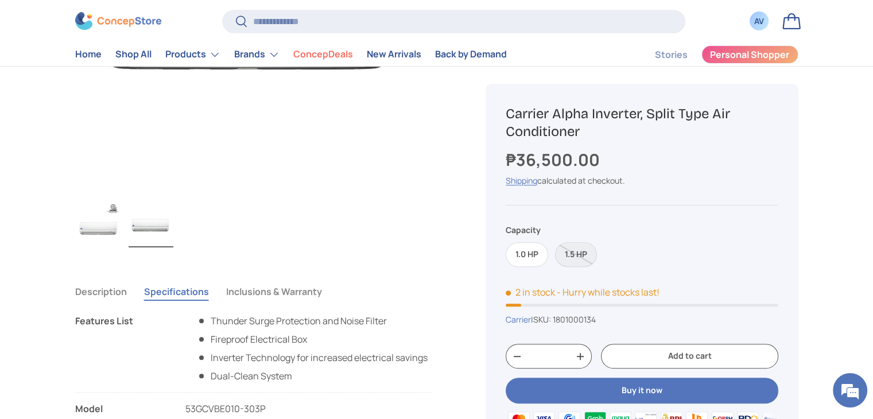
scroll to position [304, 0]
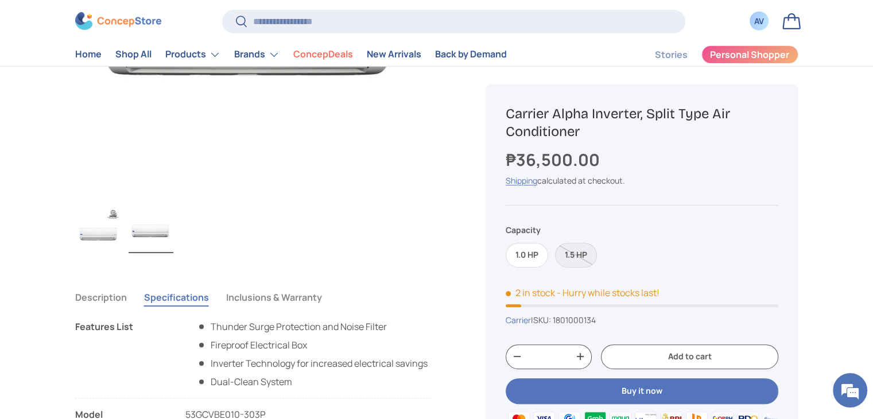
click at [286, 284] on button "Inclusions & Warranty" at bounding box center [274, 297] width 96 height 26
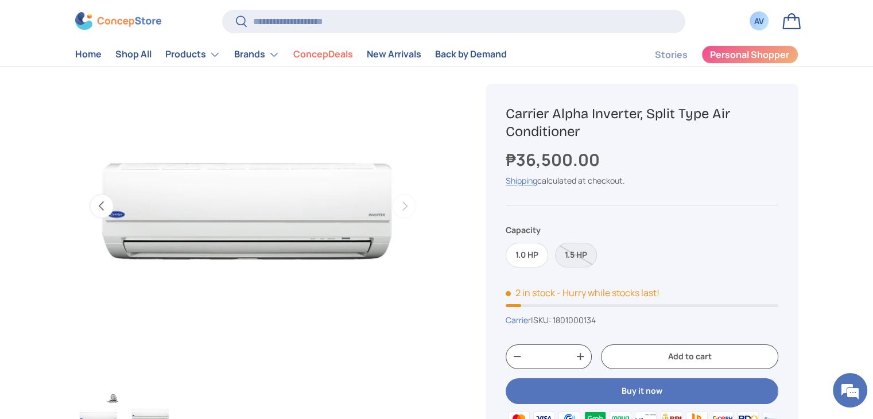
scroll to position [0, 0]
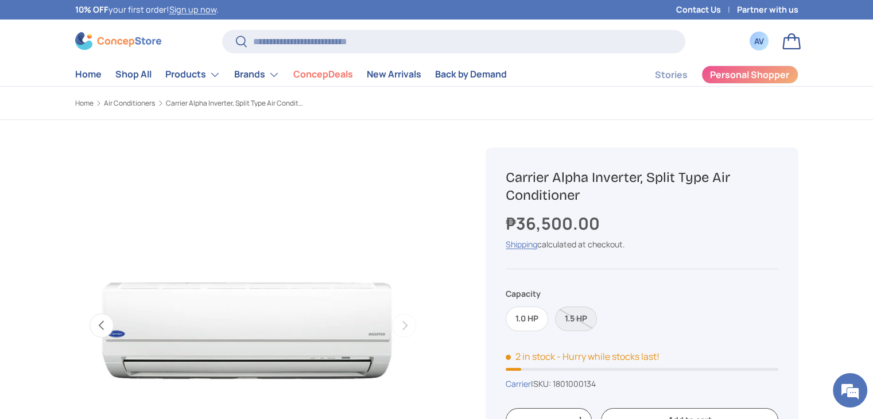
drag, startPoint x: 507, startPoint y: 179, endPoint x: 596, endPoint y: 197, distance: 90.8
click at [596, 197] on h1 "Carrier Alpha Inverter, Split Type Air Conditioner" at bounding box center [642, 187] width 272 height 36
copy h1 "Carrier Alpha Inverter, Split Type Air Conditioner"
click at [418, 226] on img "Gallery Viewer" at bounding box center [253, 325] width 356 height 356
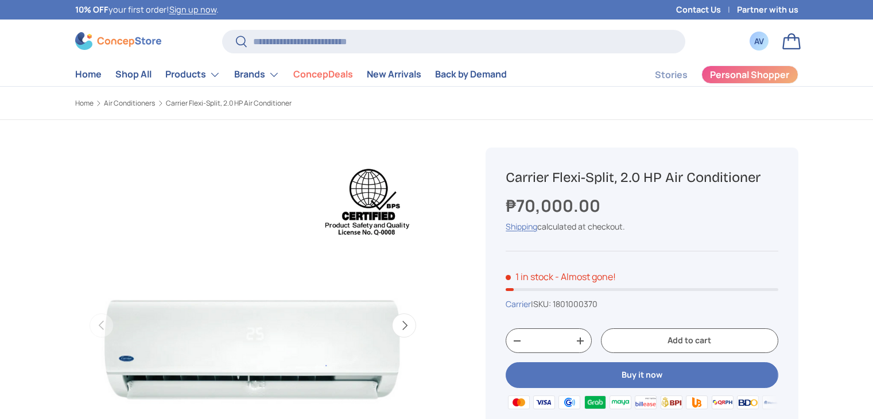
scroll to position [255, 0]
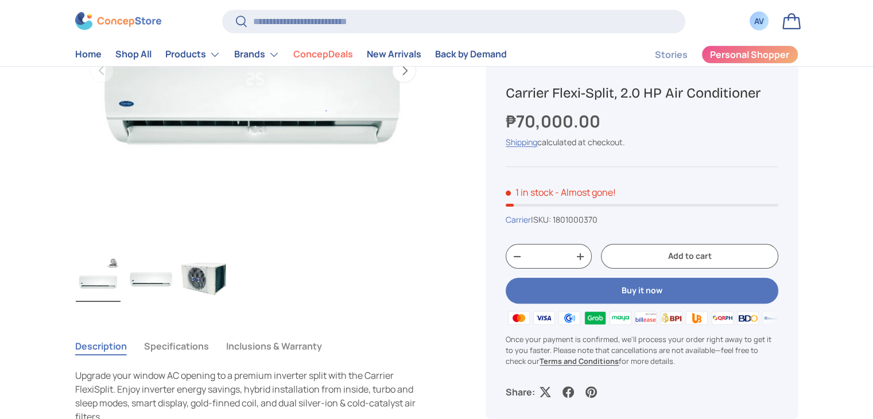
click at [213, 287] on img "Gallery Viewer" at bounding box center [203, 279] width 45 height 46
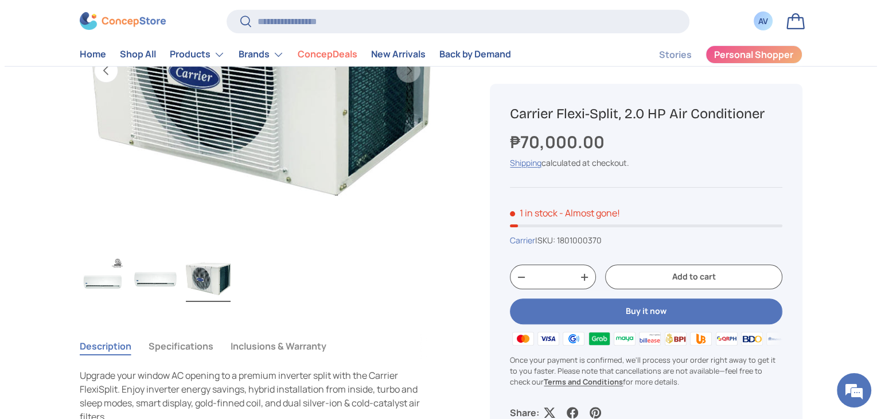
scroll to position [16, 0]
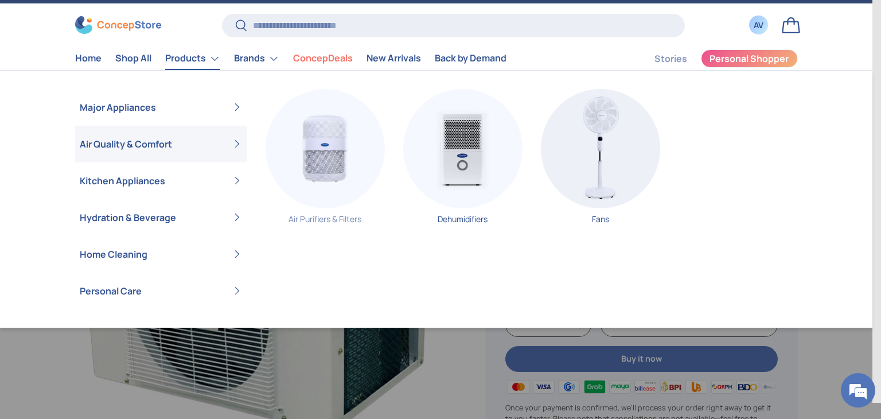
click at [277, 162] on img "Primary" at bounding box center [325, 148] width 119 height 119
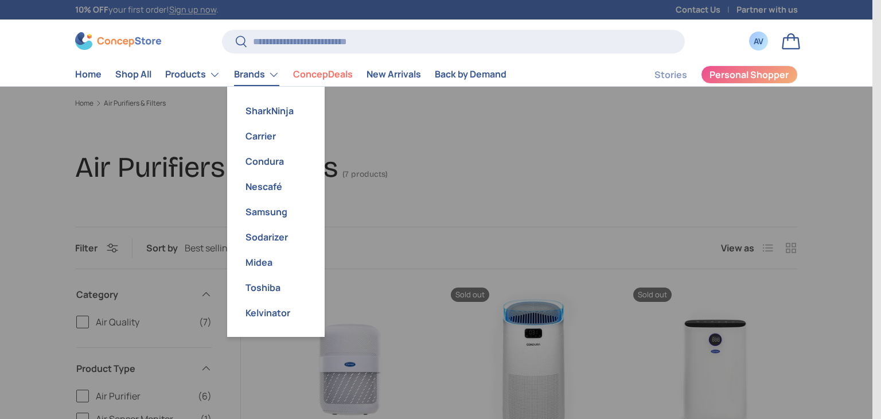
click at [195, 73] on link "Products" at bounding box center [192, 74] width 55 height 23
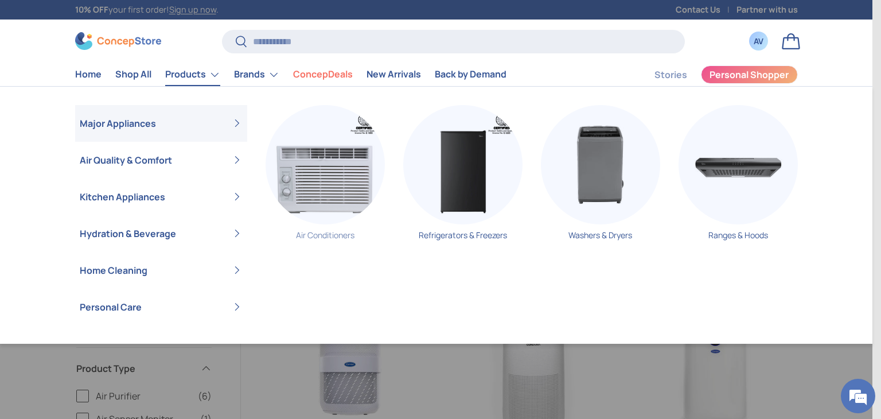
click at [313, 165] on img "Primary" at bounding box center [325, 164] width 119 height 119
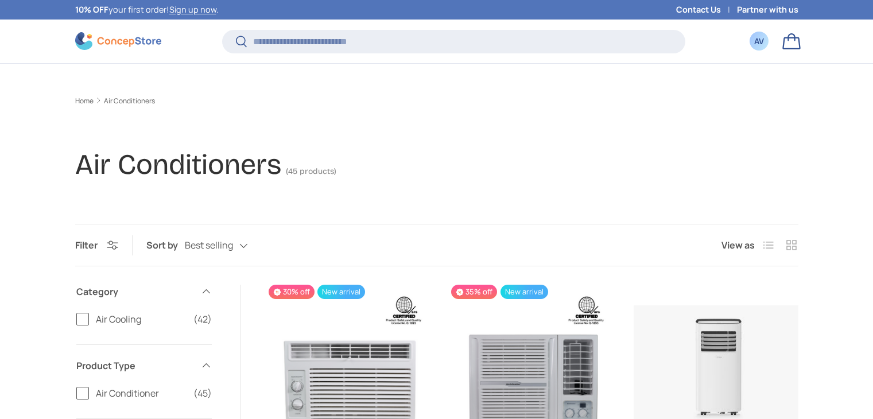
scroll to position [273, 0]
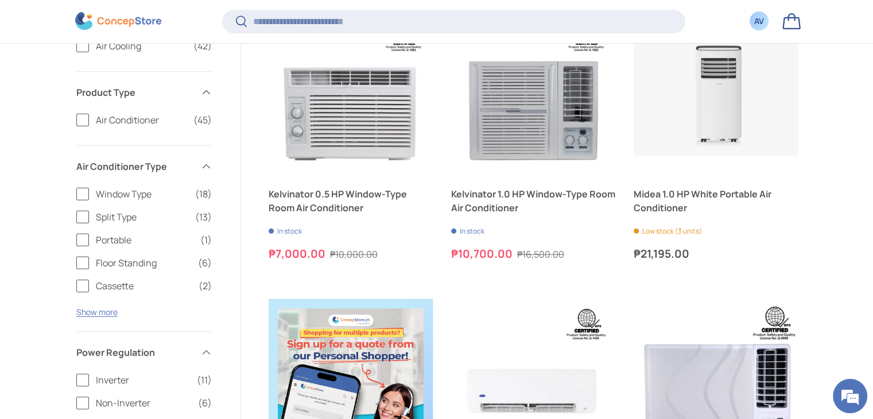
click at [129, 193] on span "Window Type" at bounding box center [142, 194] width 92 height 14
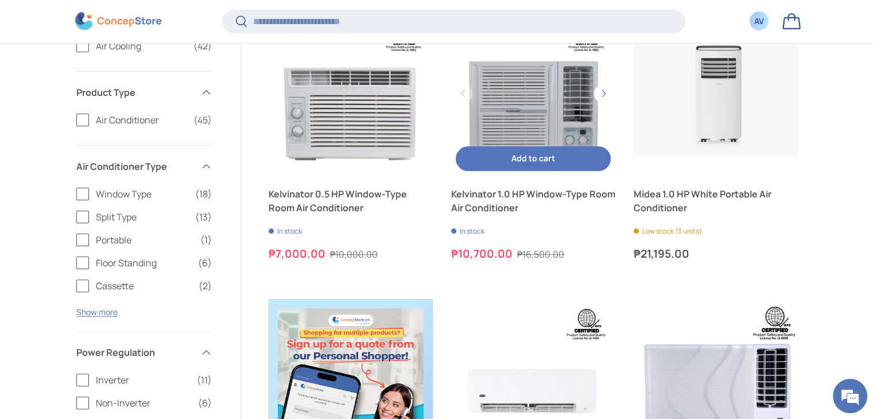
click at [111, 313] on button "Show more" at bounding box center [96, 311] width 41 height 11
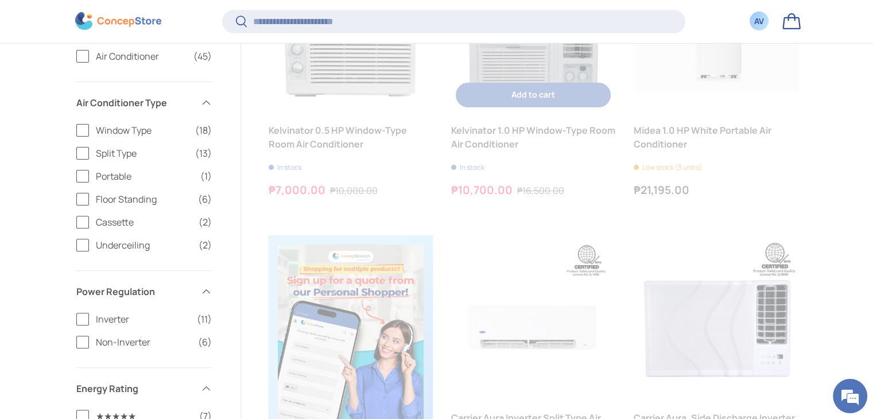
scroll to position [0, 0]
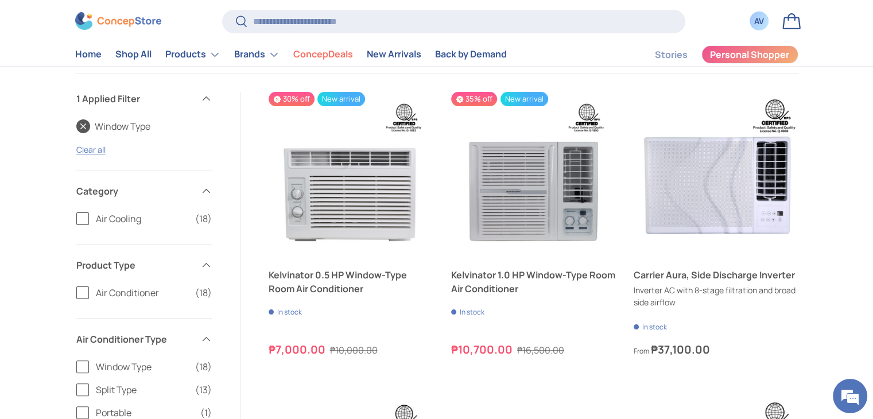
click at [84, 365] on label "Window Type (18)" at bounding box center [143, 367] width 135 height 14
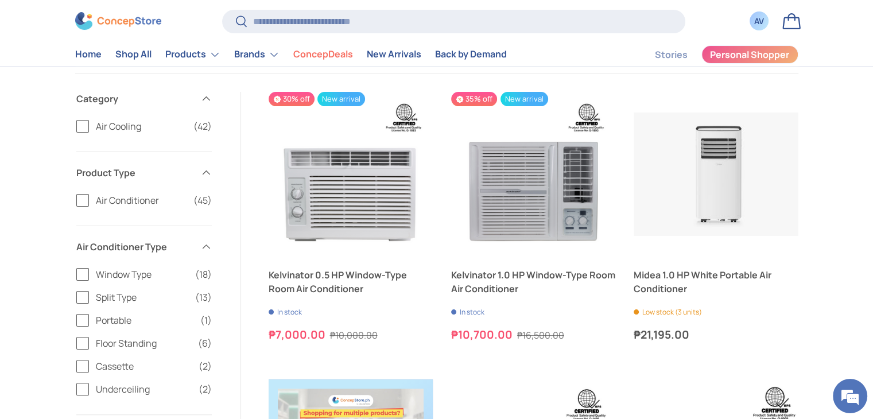
click at [84, 300] on label "Split Type (13)" at bounding box center [143, 297] width 135 height 14
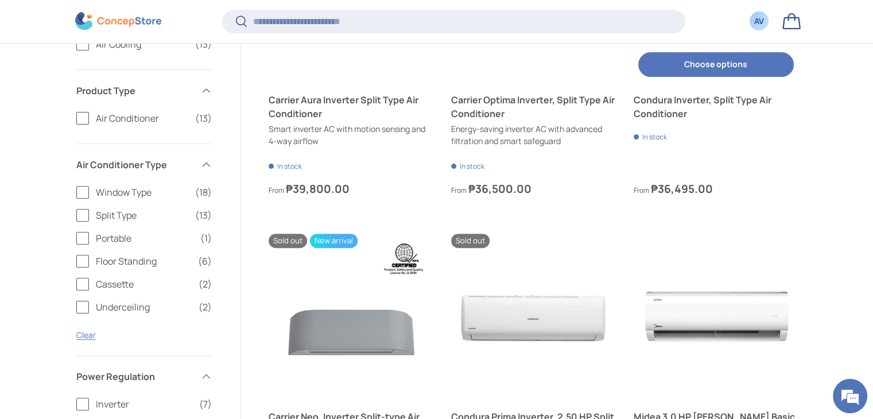
scroll to position [372, 0]
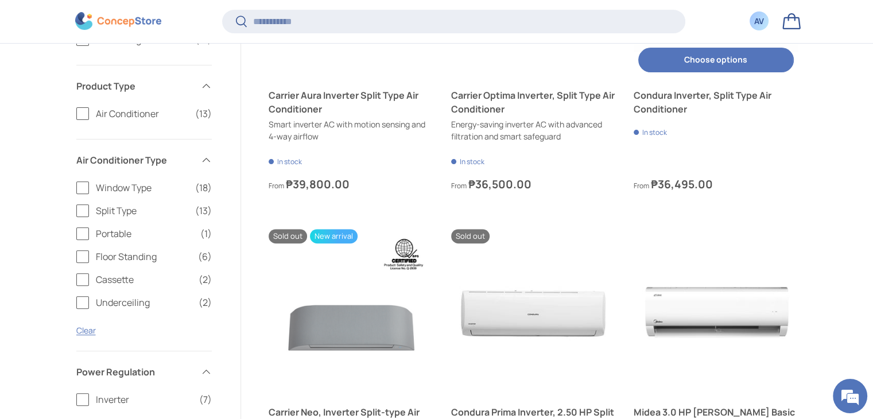
click at [650, 115] on link "Condura Inverter, Split Type Air Conditioner" at bounding box center [716, 102] width 164 height 28
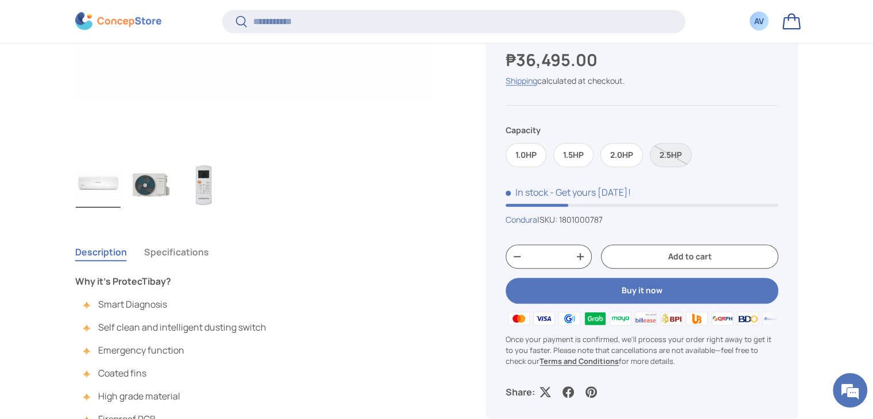
click at [158, 172] on img "Gallery Viewer" at bounding box center [151, 185] width 45 height 46
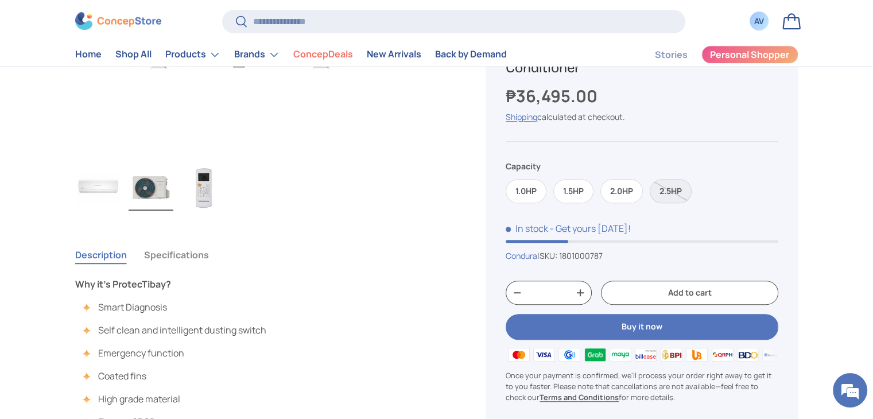
scroll to position [433, 0]
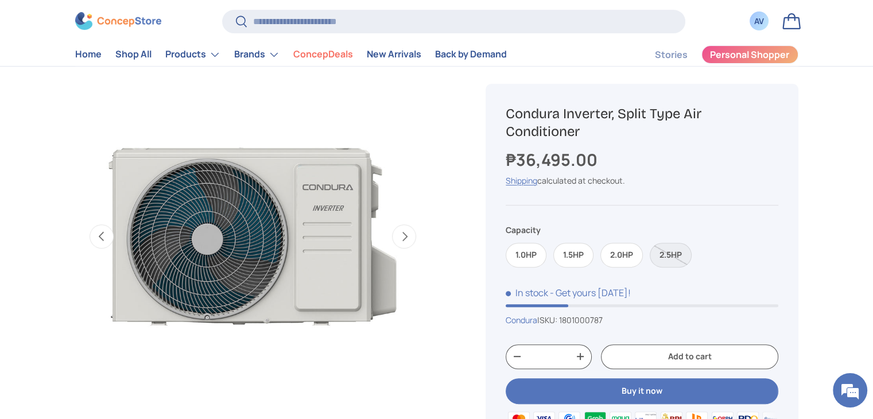
click at [407, 235] on button "Next" at bounding box center [404, 236] width 24 height 24
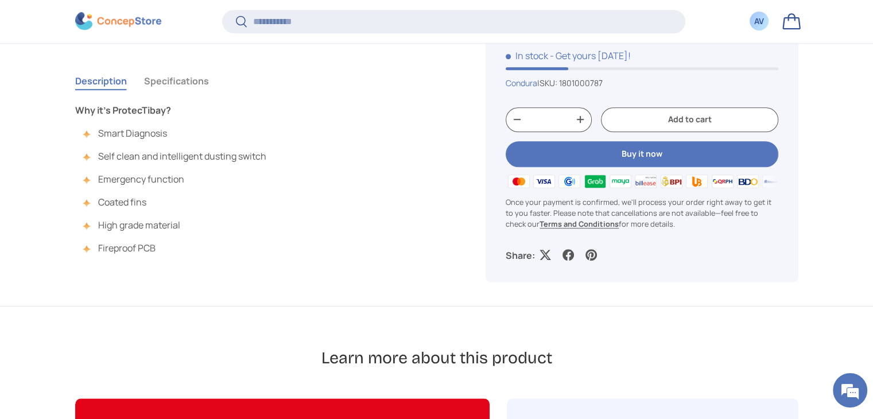
scroll to position [864, 0]
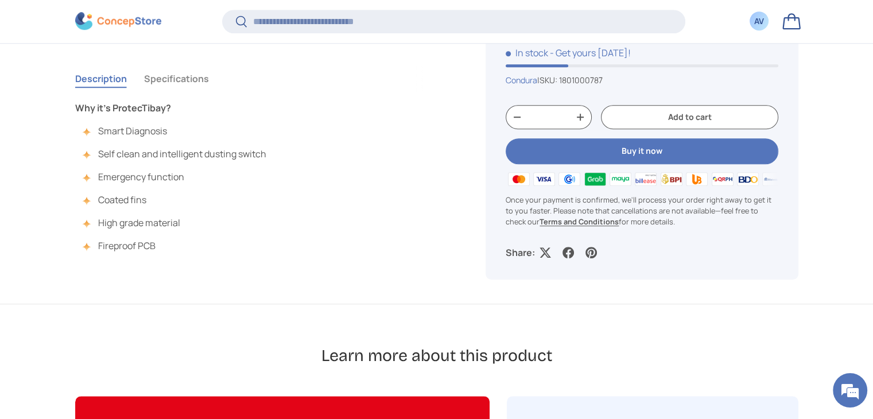
click at [191, 78] on button "Specifications" at bounding box center [176, 78] width 65 height 26
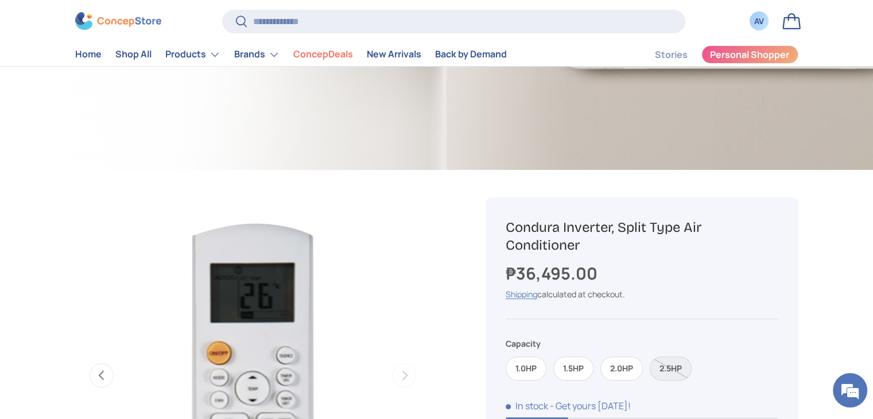
scroll to position [0, 0]
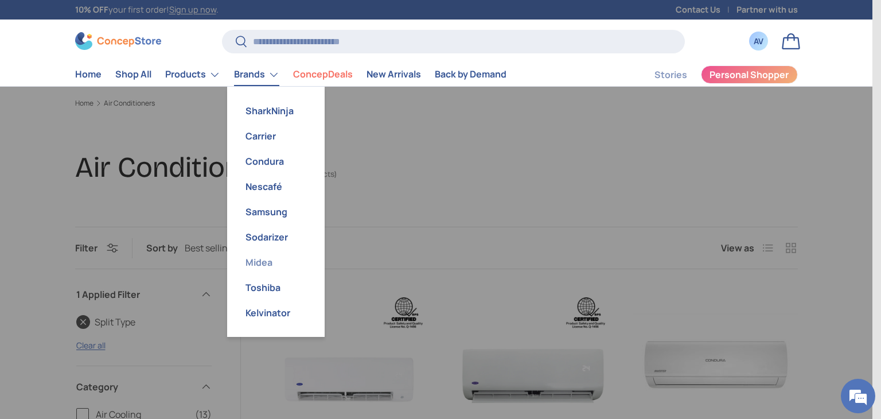
click at [269, 269] on link "Midea" at bounding box center [276, 262] width 84 height 25
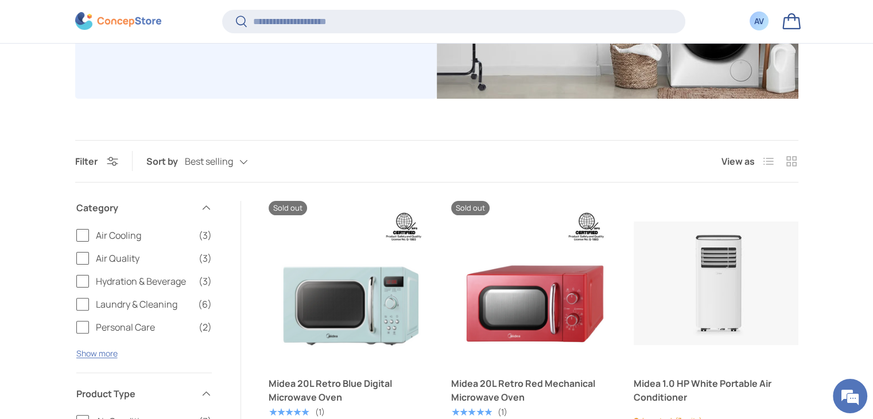
scroll to position [364, 0]
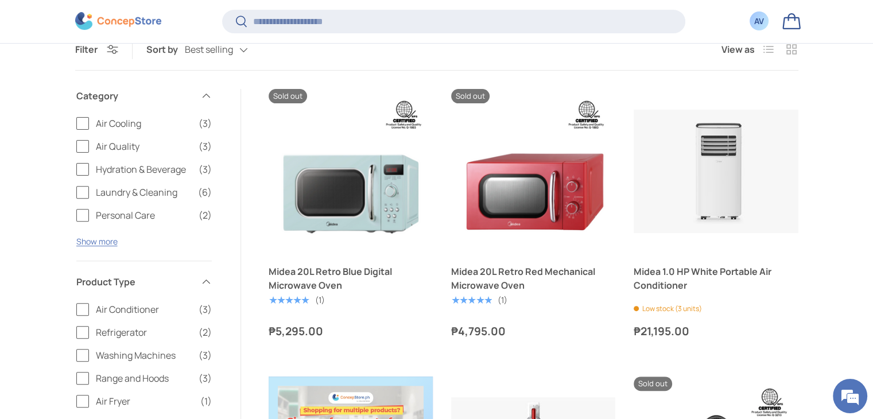
click at [143, 302] on span "Air Conditioner" at bounding box center [144, 309] width 96 height 14
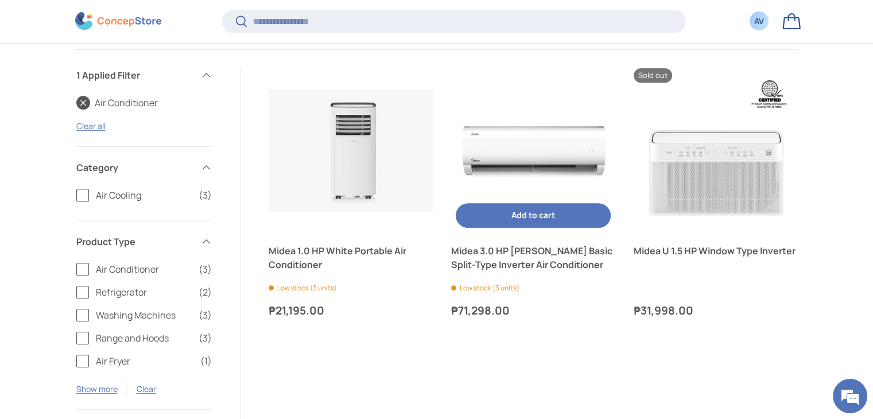
scroll to position [384, 0]
click at [473, 250] on link "Midea 3.0 HP [PERSON_NAME] Basic Split-Type Inverter Air Conditioner" at bounding box center [533, 258] width 164 height 28
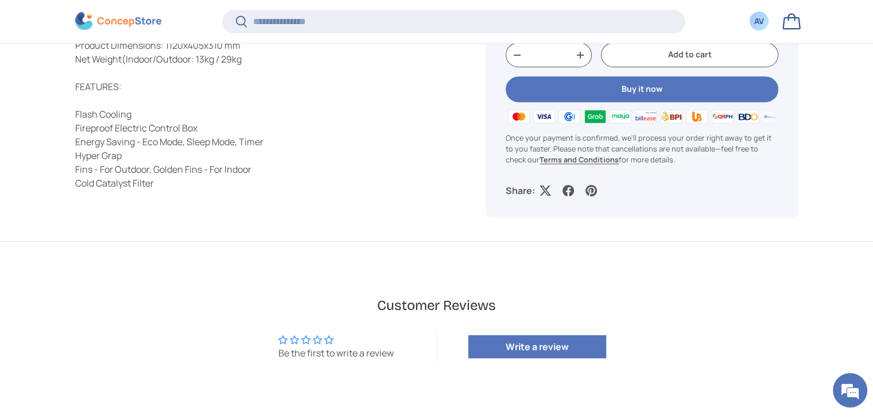
scroll to position [2753, 4692]
